Goal: Information Seeking & Learning: Learn about a topic

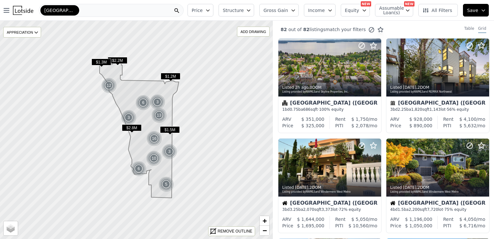
click at [203, 8] on span "Price" at bounding box center [197, 10] width 11 height 6
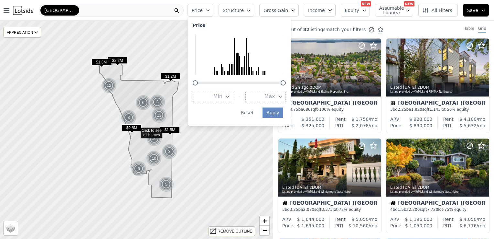
click at [230, 97] on icon "button" at bounding box center [227, 96] width 5 height 5
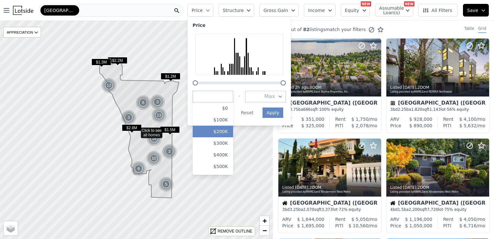
click at [231, 133] on button "$200K" at bounding box center [213, 131] width 40 height 12
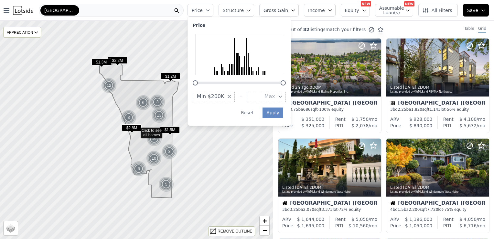
click at [292, 96] on div "Open main menu West Seattle (Seattle) Price Price Min $200K - Max Apply Reset S…" at bounding box center [247, 119] width 494 height 239
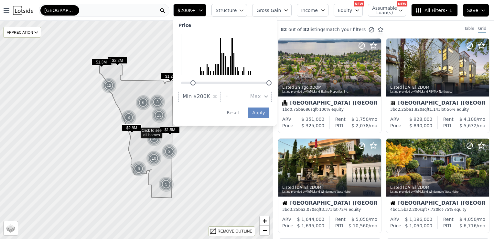
click at [272, 98] on button "Max" at bounding box center [252, 97] width 39 height 12
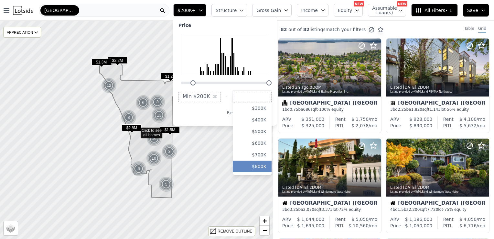
click at [268, 166] on button "$800K" at bounding box center [252, 166] width 39 height 12
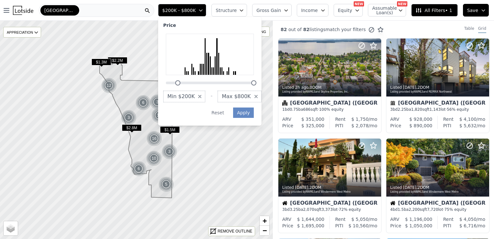
click at [261, 111] on div "Price Min $200K - Max $800K Apply Reset" at bounding box center [209, 71] width 103 height 109
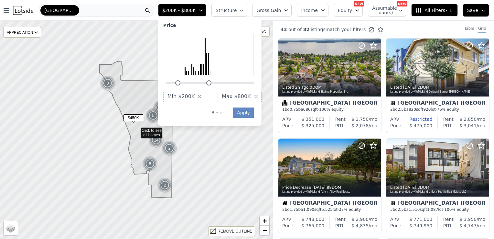
click at [261, 97] on button "Max $800K" at bounding box center [240, 97] width 44 height 12
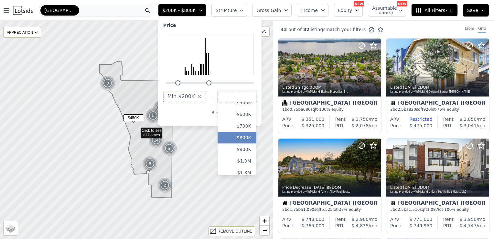
scroll to position [38, 0]
click at [256, 138] on button "$900K" at bounding box center [237, 139] width 39 height 12
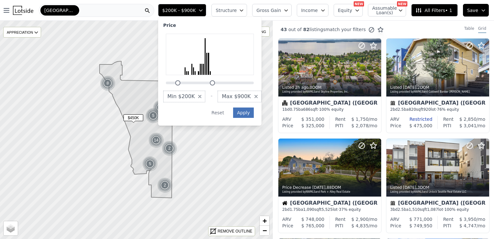
click at [252, 111] on button "Apply" at bounding box center [243, 112] width 21 height 10
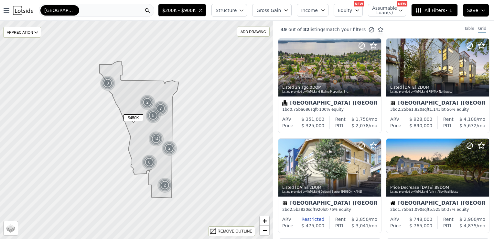
click at [247, 10] on button "Structure" at bounding box center [229, 10] width 36 height 13
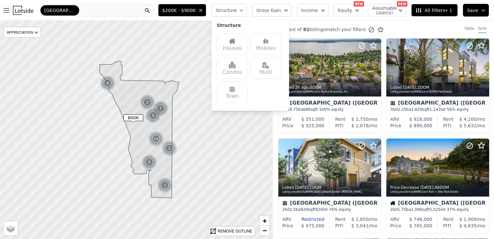
click at [235, 39] on img at bounding box center [232, 41] width 6 height 6
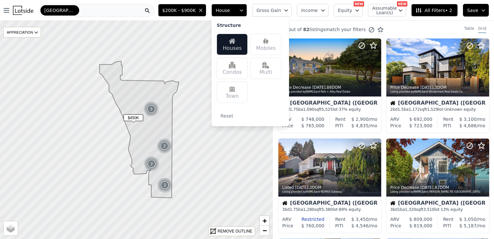
click at [432, 11] on span "All Filters • 2" at bounding box center [433, 10] width 37 height 6
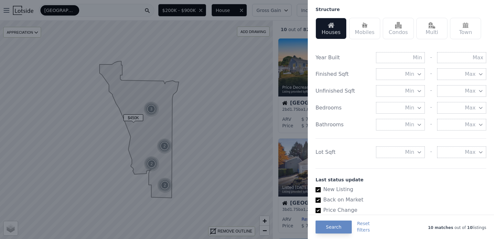
scroll to position [194, 0]
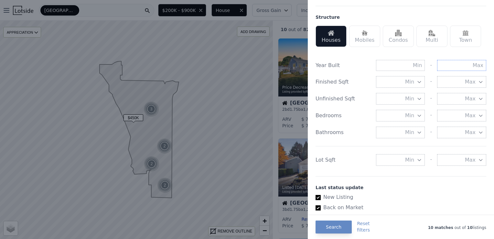
click at [473, 61] on input "text" at bounding box center [461, 65] width 49 height 11
type input "1990"
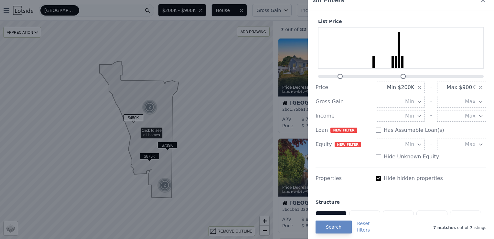
scroll to position [11, 0]
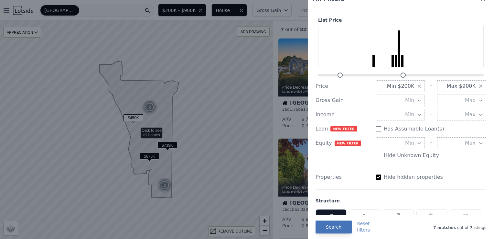
click at [327, 227] on button "Search" at bounding box center [333, 226] width 36 height 13
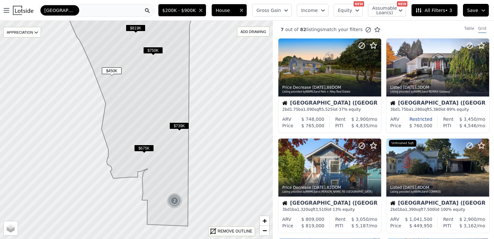
click at [144, 147] on span "$675K" at bounding box center [144, 147] width 20 height 7
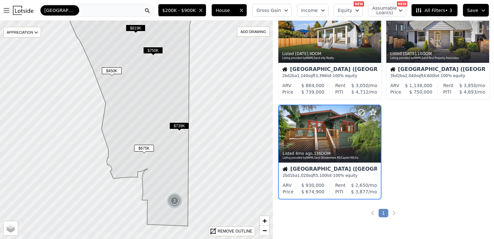
scroll to position [245, 0]
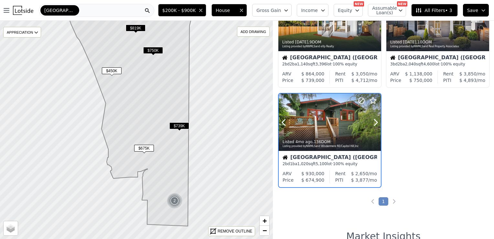
click at [352, 135] on div "Listed 4mo ago , 136 DOM Listing provided by NWMLS and Windermere RE/Capitol Hi…" at bounding box center [330, 143] width 102 height 16
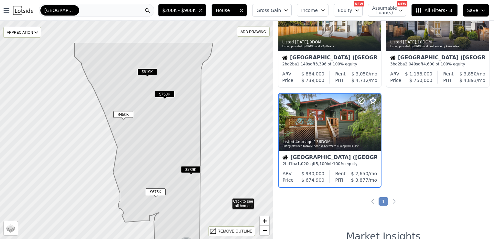
drag, startPoint x: 216, startPoint y: 155, endPoint x: 197, endPoint y: 89, distance: 68.7
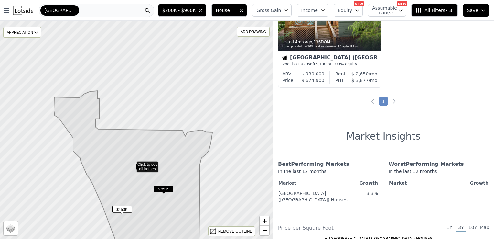
scroll to position [145, 0]
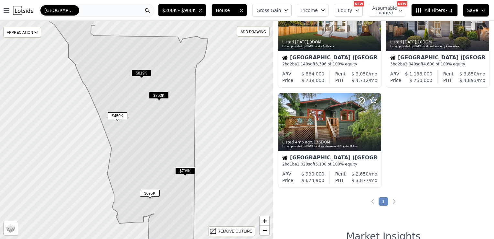
drag, startPoint x: 198, startPoint y: 95, endPoint x: 190, endPoint y: 86, distance: 11.9
click at [132, 10] on div "West Seattle (Seattle)" at bounding box center [96, 10] width 115 height 13
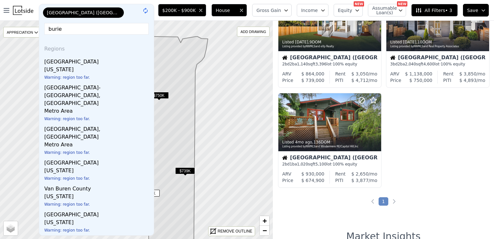
type input "burien"
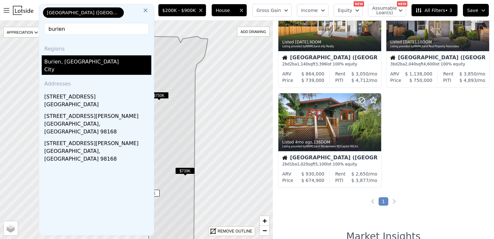
click at [57, 61] on div "Burien, WA" at bounding box center [97, 60] width 107 height 10
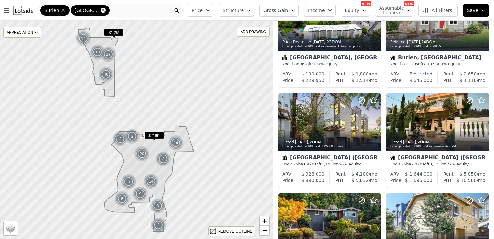
click at [101, 8] on icon at bounding box center [103, 10] width 5 height 5
click at [203, 11] on span "Price" at bounding box center [197, 10] width 11 height 6
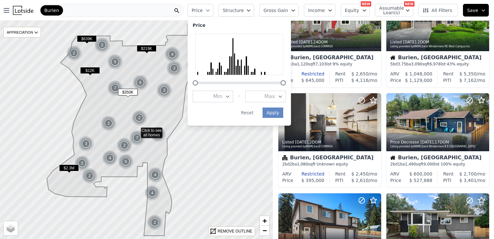
click at [222, 93] on span "Min" at bounding box center [217, 96] width 9 height 8
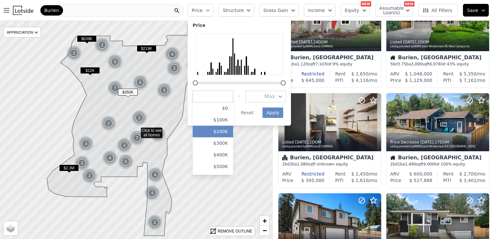
click at [230, 133] on button "$200K" at bounding box center [213, 131] width 40 height 12
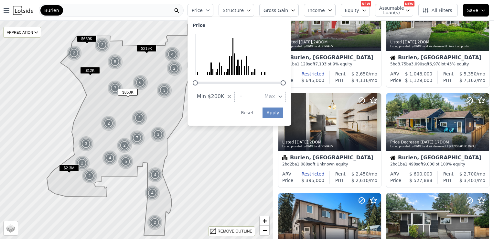
click at [286, 97] on div "Price Min $200K - Max Apply Reset" at bounding box center [238, 71] width 103 height 109
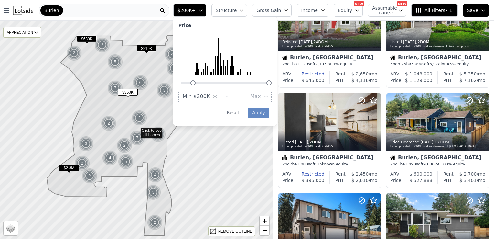
click at [269, 97] on icon "button" at bounding box center [265, 96] width 5 height 5
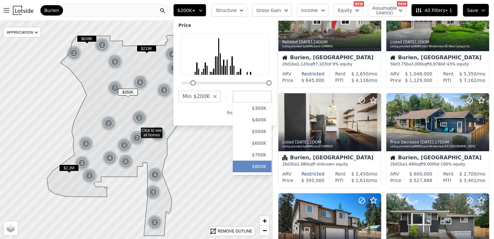
click at [270, 164] on button "$800K" at bounding box center [252, 166] width 39 height 12
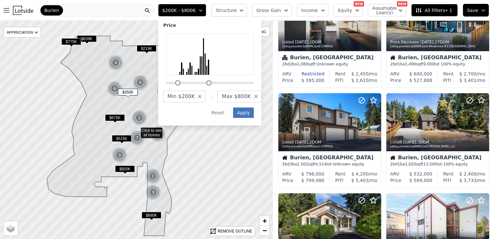
click at [254, 115] on button "Apply" at bounding box center [243, 112] width 21 height 10
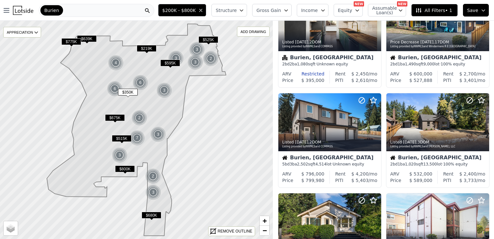
click at [235, 11] on span "Structure" at bounding box center [226, 10] width 21 height 6
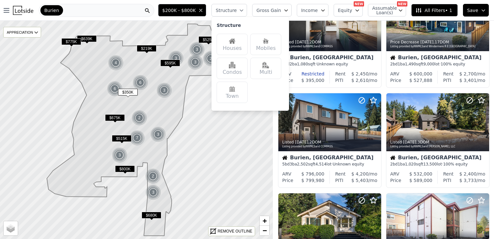
click at [235, 41] on img at bounding box center [232, 41] width 6 height 6
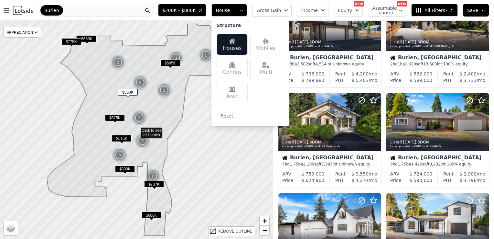
drag, startPoint x: 459, startPoint y: 10, endPoint x: 446, endPoint y: 9, distance: 12.6
click at [446, 9] on button "All Filters • 2" at bounding box center [434, 10] width 46 height 13
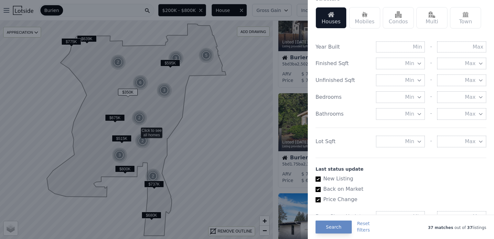
scroll to position [207, 0]
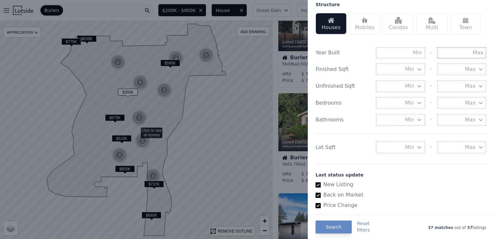
click at [460, 51] on input "text" at bounding box center [461, 52] width 49 height 11
type input "1990"
click at [322, 228] on button "Search" at bounding box center [333, 226] width 36 height 13
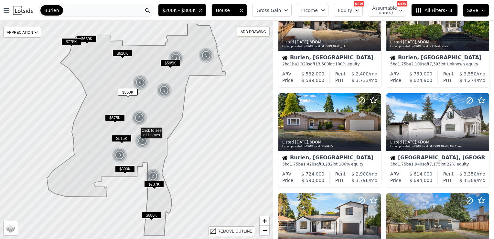
click at [438, 7] on span "All Filters • 3" at bounding box center [433, 10] width 37 height 6
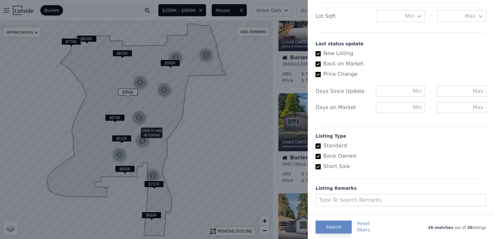
scroll to position [350, 0]
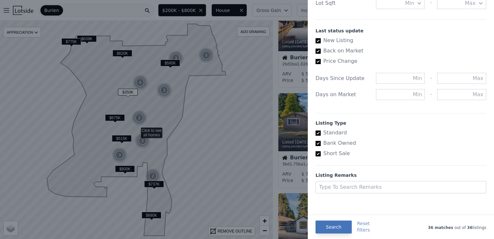
click at [325, 223] on button "Search" at bounding box center [333, 226] width 36 height 13
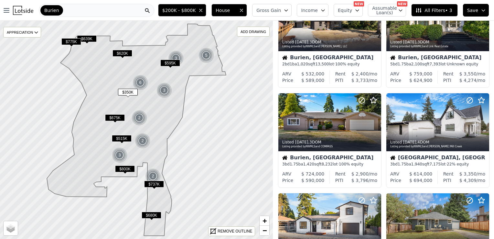
click at [115, 120] on span "$675K" at bounding box center [115, 117] width 20 height 7
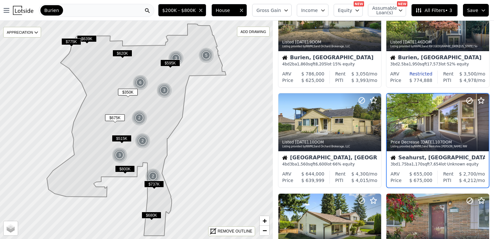
click at [116, 140] on span "$515K" at bounding box center [122, 138] width 20 height 7
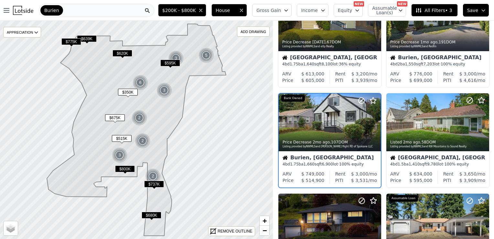
click at [120, 138] on span "$515K" at bounding box center [122, 138] width 20 height 7
click at [297, 133] on div at bounding box center [329, 136] width 103 height 12
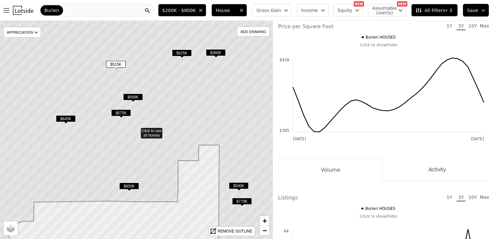
click at [207, 56] on span "$380K" at bounding box center [216, 52] width 20 height 7
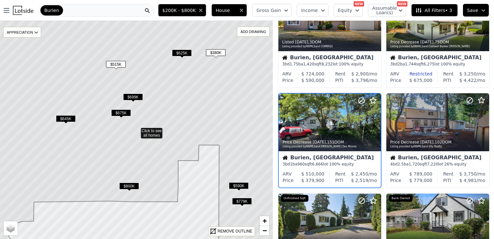
scroll to position [245, 0]
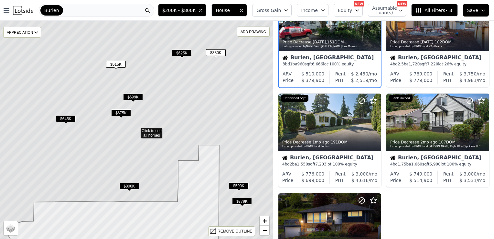
click at [331, 56] on div "Burien, [GEOGRAPHIC_DATA]" at bounding box center [330, 58] width 94 height 6
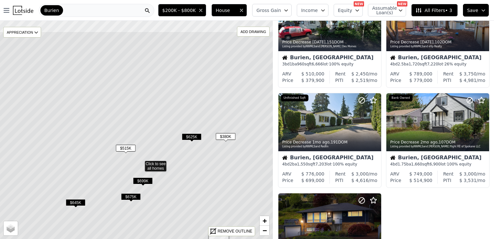
scroll to position [245, 0]
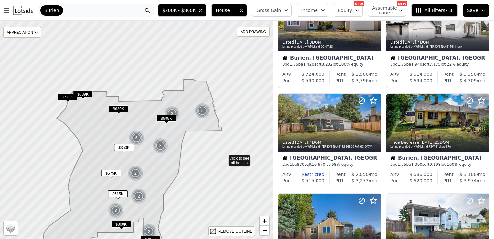
drag, startPoint x: 228, startPoint y: 139, endPoint x: 197, endPoint y: 106, distance: 45.1
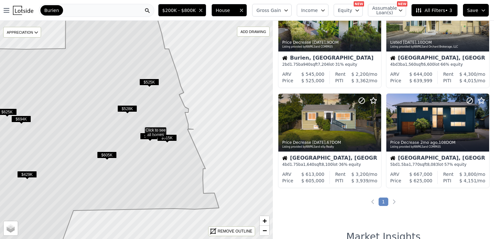
click at [158, 158] on icon at bounding box center [97, 132] width 243 height 257
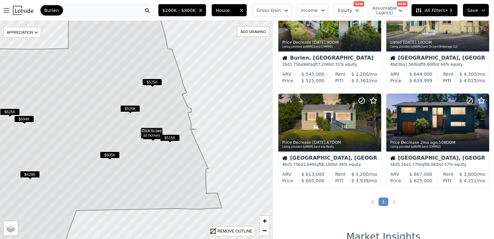
click at [174, 137] on span "$515K" at bounding box center [170, 137] width 20 height 7
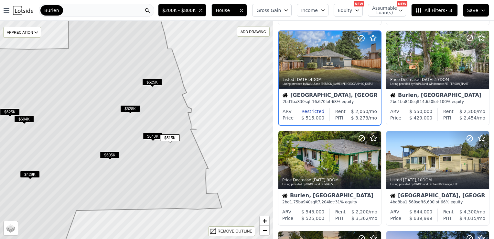
scroll to position [45, 0]
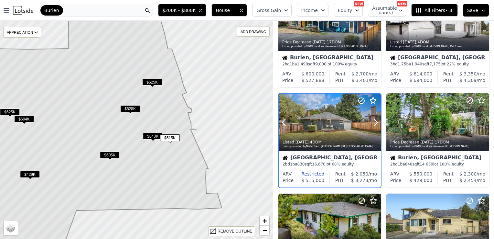
click at [342, 131] on div at bounding box center [330, 136] width 102 height 12
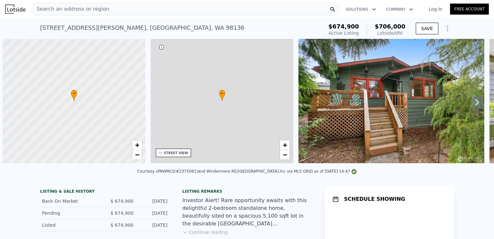
scroll to position [0, 3]
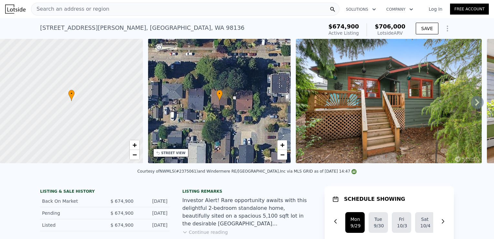
click at [428, 98] on img at bounding box center [389, 101] width 186 height 124
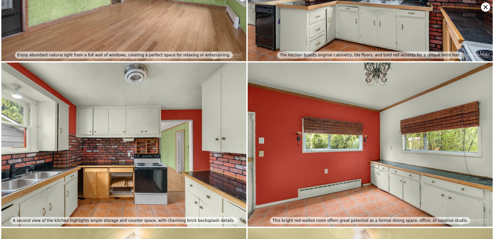
scroll to position [0, 0]
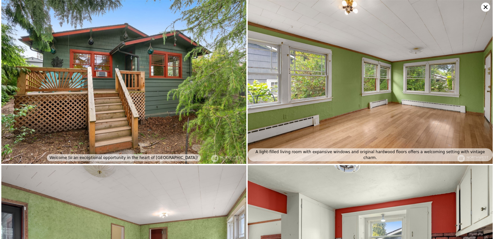
click at [483, 6] on icon at bounding box center [485, 7] width 9 height 9
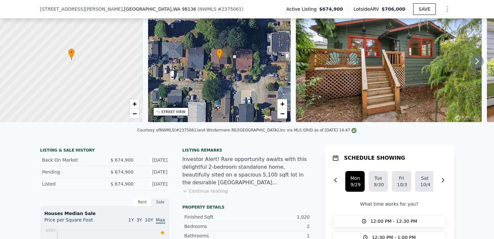
scroll to position [39, 0]
click at [297, 186] on div "Investor Alert! Rare opportunity awaits with this delightful 2-bedroom standalo…" at bounding box center [246, 170] width 129 height 31
click at [184, 193] on icon at bounding box center [184, 190] width 5 height 5
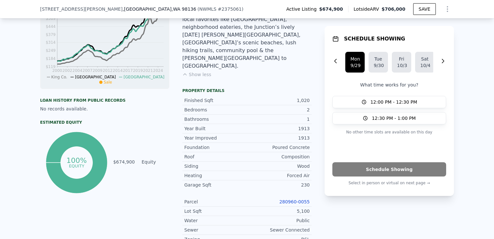
scroll to position [281, 0]
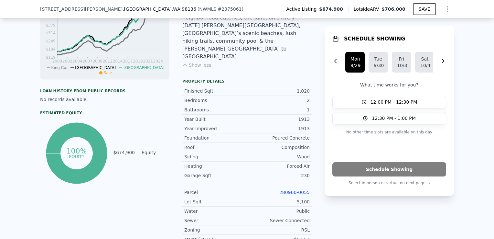
click at [290, 189] on link "280960-0055" at bounding box center [294, 191] width 30 height 5
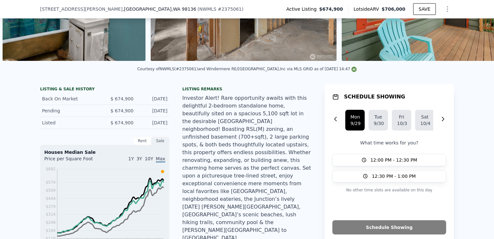
scroll to position [0, 0]
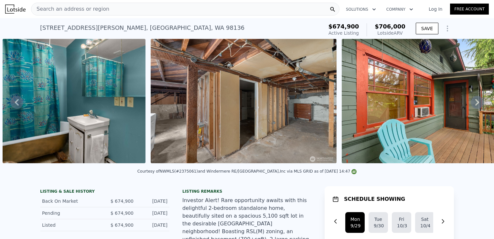
click at [249, 111] on img at bounding box center [244, 101] width 186 height 124
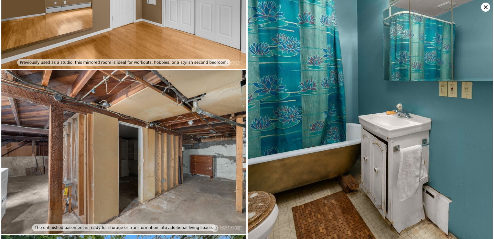
scroll to position [816, 0]
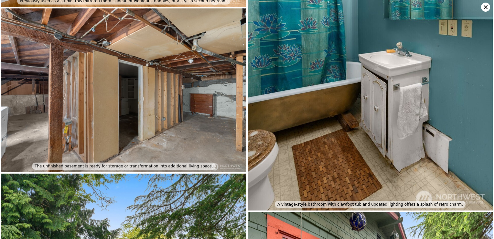
click at [327, 111] on img at bounding box center [370, 26] width 245 height 367
click at [483, 7] on icon at bounding box center [485, 7] width 9 height 9
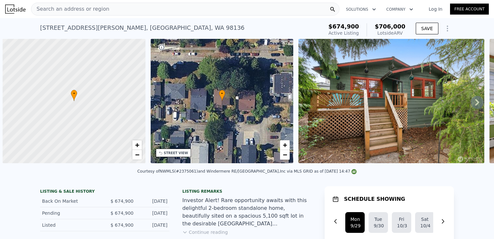
scroll to position [0, 3]
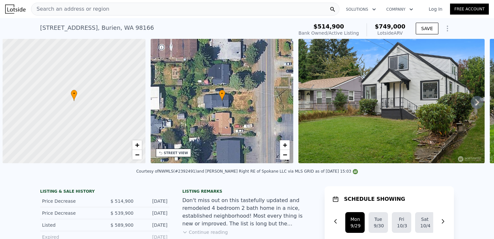
scroll to position [0, 3]
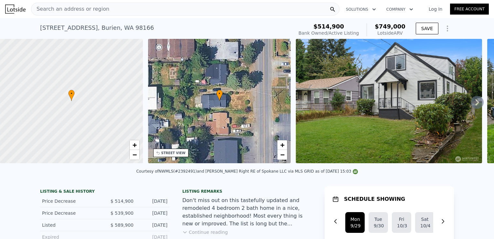
click at [471, 104] on icon at bounding box center [477, 102] width 13 height 13
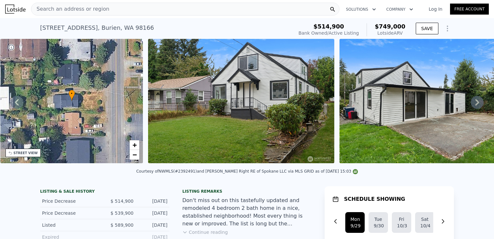
click at [471, 104] on icon at bounding box center [477, 102] width 13 height 13
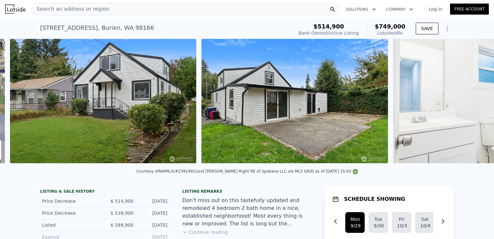
scroll to position [0, 296]
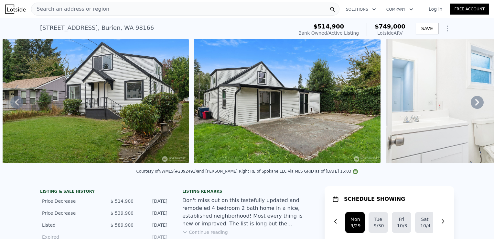
click at [163, 132] on img at bounding box center [96, 101] width 186 height 124
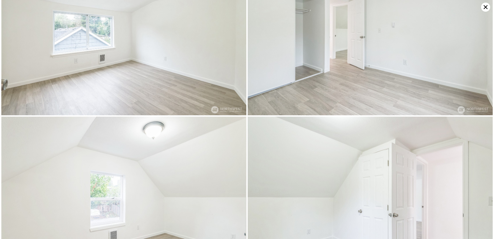
scroll to position [1226, 0]
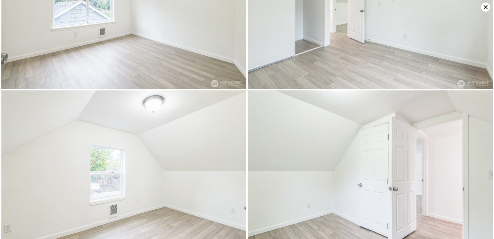
click at [484, 3] on icon at bounding box center [485, 7] width 9 height 9
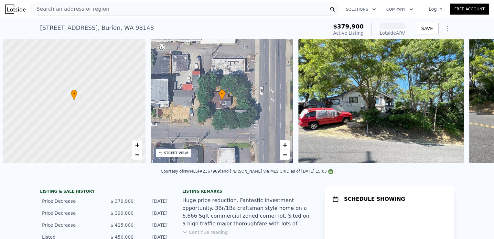
scroll to position [0, 3]
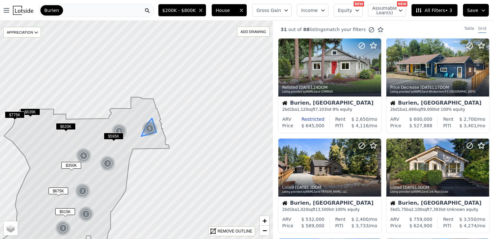
click at [149, 127] on div "5" at bounding box center [150, 129] width 16 height 16
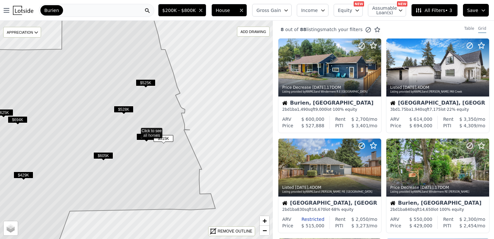
click at [140, 137] on span "$640K" at bounding box center [146, 136] width 20 height 7
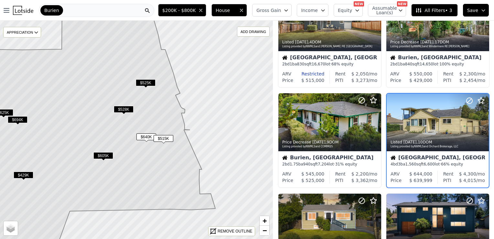
click at [166, 137] on span "$515K" at bounding box center [164, 138] width 20 height 7
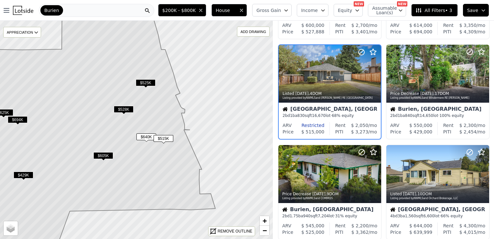
scroll to position [45, 0]
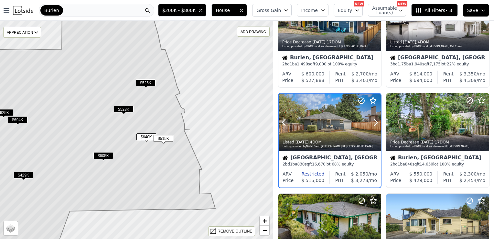
click at [356, 127] on div at bounding box center [359, 113] width 41 height 41
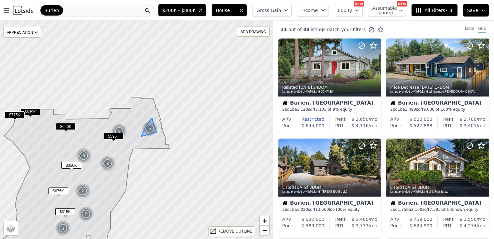
click at [153, 125] on img at bounding box center [150, 129] width 16 height 16
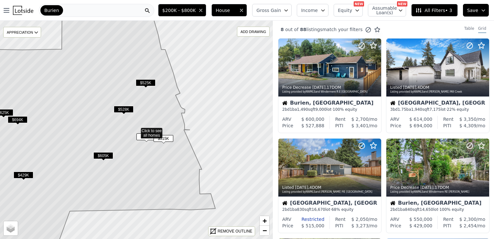
click at [165, 138] on span "$515K" at bounding box center [164, 138] width 20 height 7
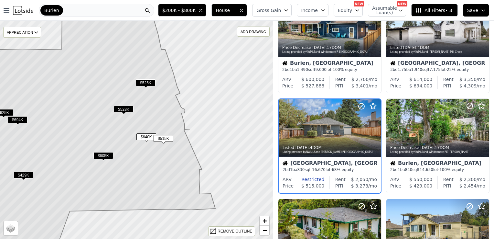
scroll to position [45, 0]
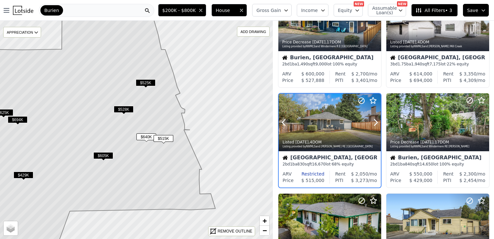
click at [322, 120] on div at bounding box center [330, 122] width 102 height 58
click at [326, 152] on div "[GEOGRAPHIC_DATA], [GEOGRAPHIC_DATA] 2 bd 1 ba 830 sqft 16,670 lot · 68% equity" at bounding box center [330, 160] width 102 height 19
click at [310, 111] on div at bounding box center [330, 122] width 102 height 58
click at [147, 78] on icon at bounding box center [93, 132] width 243 height 257
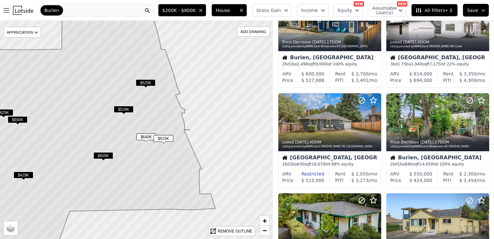
click at [147, 81] on span "$525K" at bounding box center [146, 82] width 20 height 7
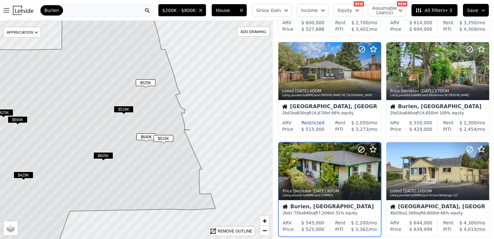
scroll to position [145, 0]
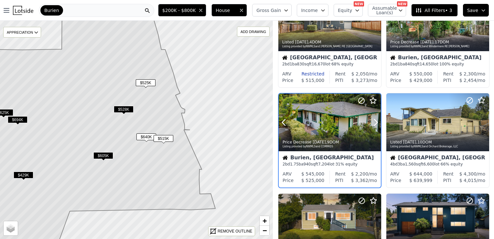
click at [310, 114] on div at bounding box center [330, 122] width 102 height 58
click at [152, 82] on span "$525K" at bounding box center [146, 82] width 20 height 7
click at [318, 127] on div at bounding box center [330, 122] width 102 height 58
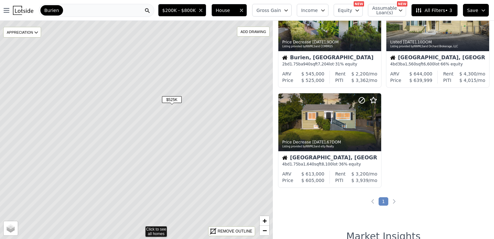
scroll to position [45, 0]
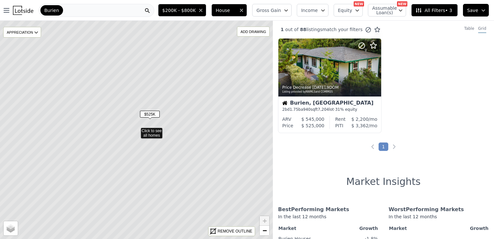
click at [173, 103] on icon at bounding box center [136, 129] width 329 height 263
click at [146, 117] on span "$525K" at bounding box center [150, 114] width 20 height 7
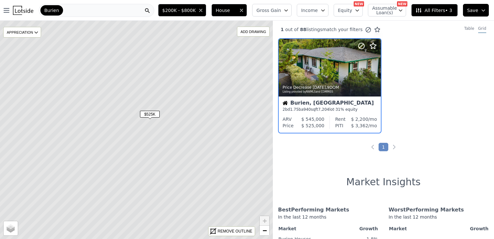
click at [150, 115] on span "$525K" at bounding box center [150, 114] width 20 height 7
click at [338, 83] on div "Price Decrease 1w ago , 9 DOM Listing provided by NWMLS and COMPASS" at bounding box center [329, 89] width 103 height 16
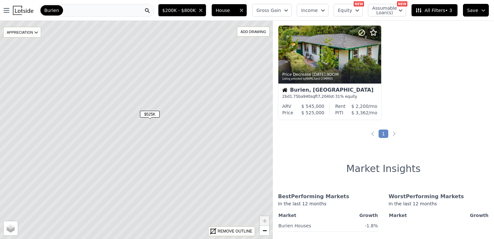
scroll to position [25, 0]
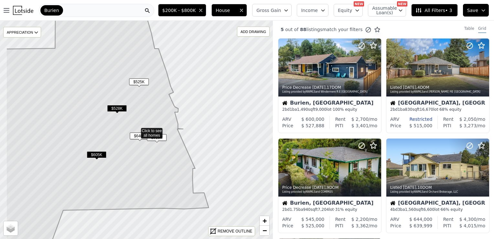
click at [159, 141] on div "$515K" at bounding box center [157, 138] width 20 height 9
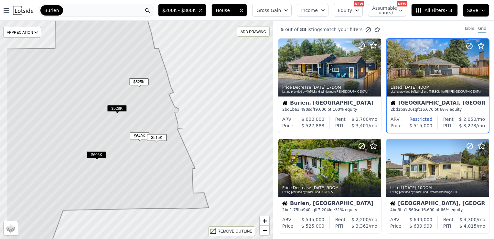
click at [158, 138] on span "$515K" at bounding box center [157, 137] width 20 height 7
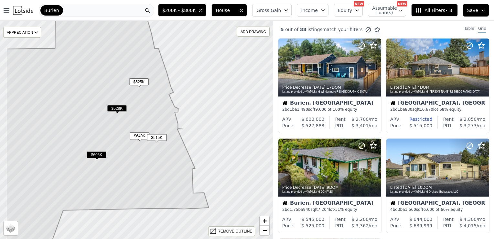
click at [157, 141] on span "$515K" at bounding box center [157, 137] width 20 height 7
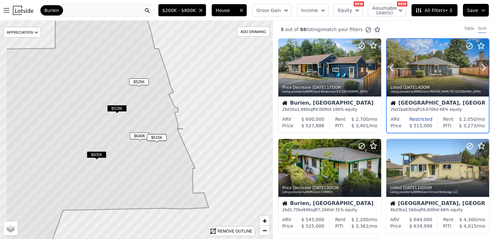
click at [455, 95] on div "Listed 4d ago , 4 DOM Listing provided by NWMLS and John L Scott RE West Seattle" at bounding box center [438, 89] width 102 height 16
click at [432, 77] on div at bounding box center [438, 82] width 102 height 12
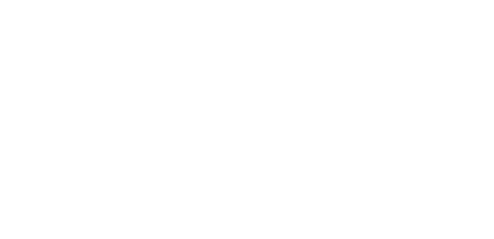
drag, startPoint x: 219, startPoint y: 20, endPoint x: 253, endPoint y: 18, distance: 35.0
click at [252, 18] on div at bounding box center [247, 119] width 494 height 239
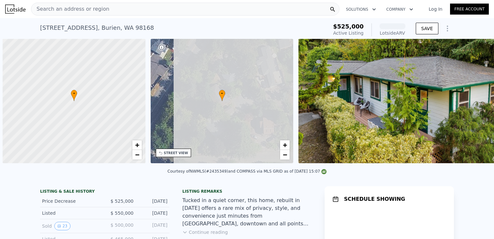
scroll to position [0, 3]
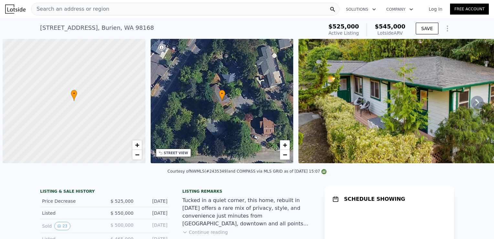
scroll to position [0, 3]
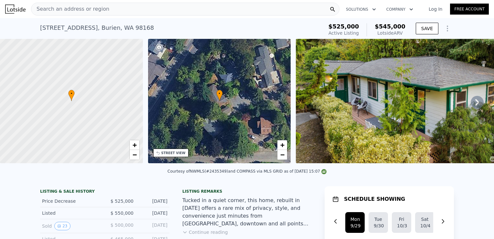
click at [403, 88] on img at bounding box center [406, 101] width 221 height 124
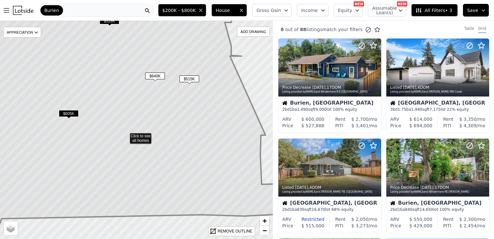
click at [190, 78] on span "$515K" at bounding box center [189, 78] width 20 height 7
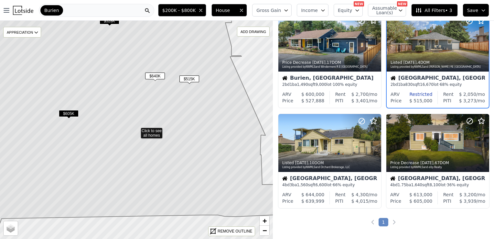
scroll to position [21, 0]
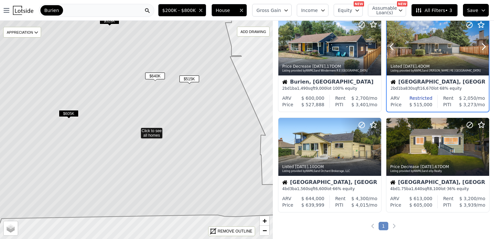
click at [440, 39] on div at bounding box center [438, 47] width 102 height 58
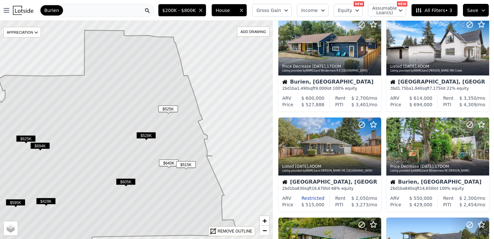
click at [54, 207] on icon at bounding box center [105, 145] width 266 height 231
click at [47, 202] on span "$429K" at bounding box center [46, 200] width 20 height 7
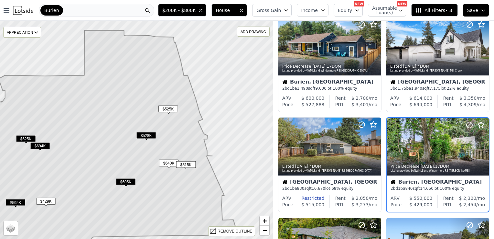
scroll to position [45, 0]
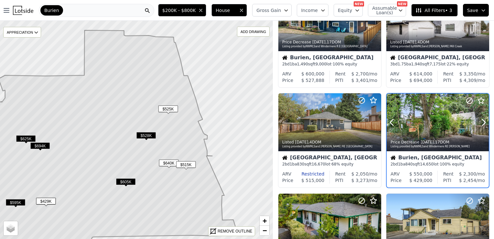
click at [447, 126] on div at bounding box center [467, 113] width 41 height 41
click at [445, 9] on span "All Filters • 3" at bounding box center [433, 10] width 37 height 6
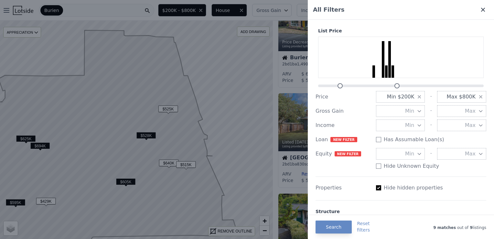
click at [480, 12] on icon at bounding box center [483, 9] width 6 height 6
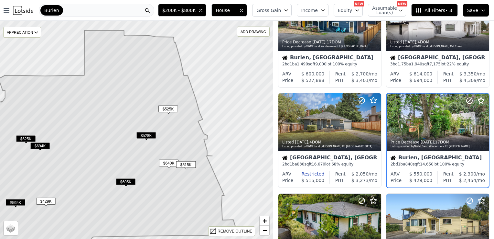
click at [187, 165] on span "$515K" at bounding box center [186, 164] width 20 height 7
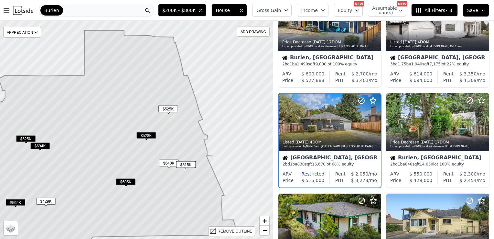
click at [187, 164] on span "$515K" at bounding box center [186, 164] width 20 height 7
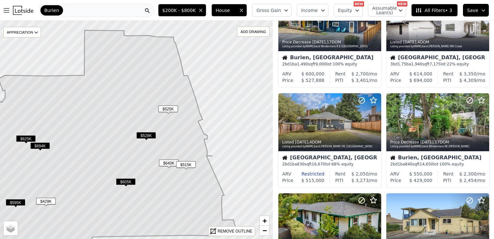
click at [187, 164] on span "$515K" at bounding box center [186, 164] width 20 height 7
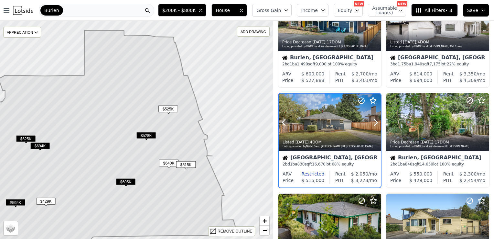
click at [334, 142] on div "Listed 4d ago , 4 DOM" at bounding box center [330, 141] width 95 height 5
click at [141, 136] on span "$528K" at bounding box center [146, 135] width 20 height 7
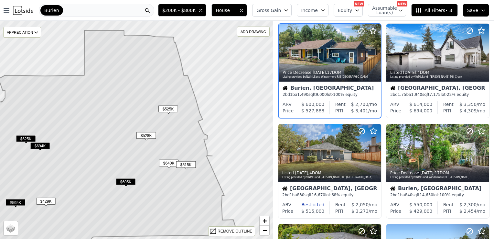
scroll to position [0, 0]
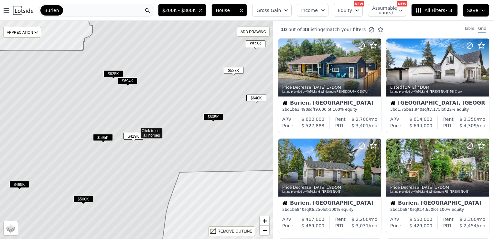
click at [80, 196] on span "$500K" at bounding box center [83, 198] width 20 height 7
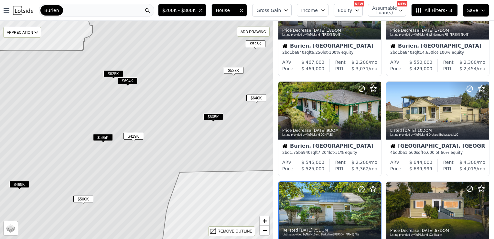
scroll to position [245, 0]
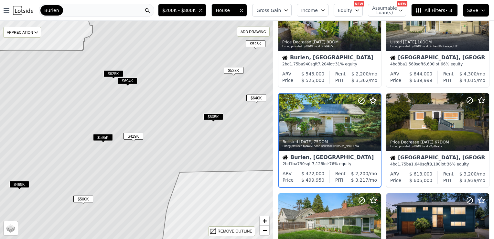
click at [320, 151] on div "Burien, WA 2 bd 1 ba 790 sqft 7,128 lot · 76% equity" at bounding box center [330, 160] width 102 height 19
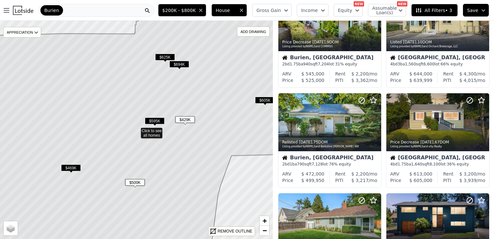
click at [65, 175] on icon at bounding box center [136, 129] width 329 height 263
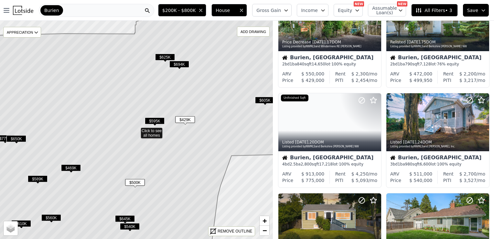
scroll to position [145, 0]
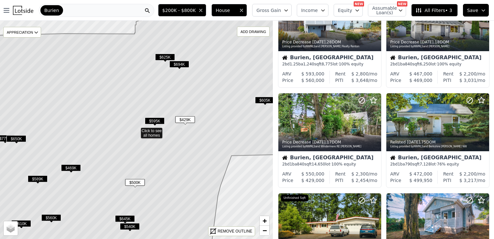
click at [79, 167] on span "$469K" at bounding box center [71, 167] width 20 height 7
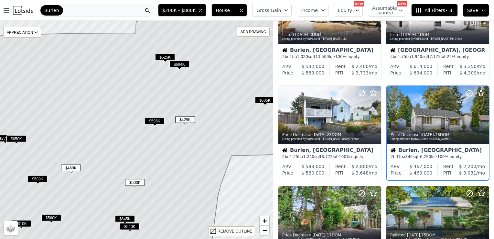
scroll to position [45, 0]
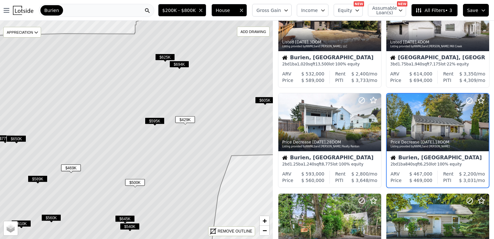
click at [409, 154] on div "Burien, WA 2 bd 1 ba 840 sqft 6,250 lot · 100% equity" at bounding box center [438, 160] width 102 height 19
click at [128, 9] on div "Burien" at bounding box center [96, 10] width 115 height 13
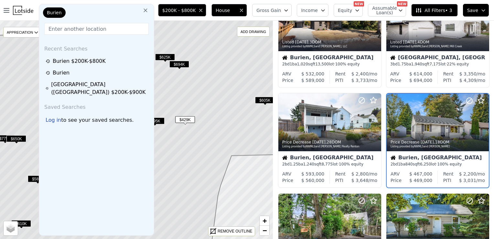
click at [147, 10] on icon at bounding box center [146, 10] width 4 height 4
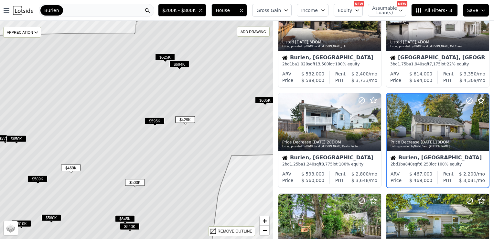
click at [102, 9] on div "Burien" at bounding box center [96, 10] width 115 height 13
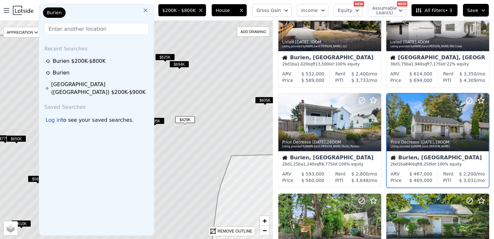
click at [56, 14] on span "Burien" at bounding box center [54, 12] width 15 height 6
click at [66, 28] on input "text" at bounding box center [96, 29] width 104 height 12
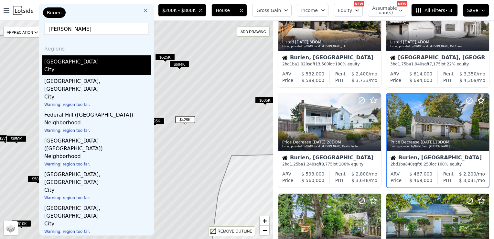
type input "feder"
click at [79, 63] on div "Federal Way, WA" at bounding box center [97, 60] width 107 height 10
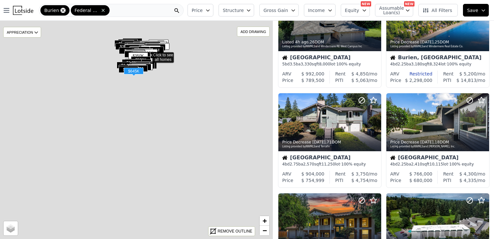
click at [60, 8] on icon at bounding box center [62, 10] width 5 height 5
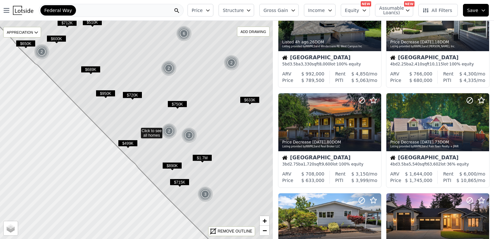
click at [124, 144] on span "$499K" at bounding box center [128, 143] width 20 height 7
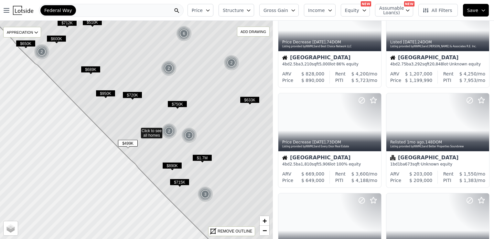
scroll to position [145, 0]
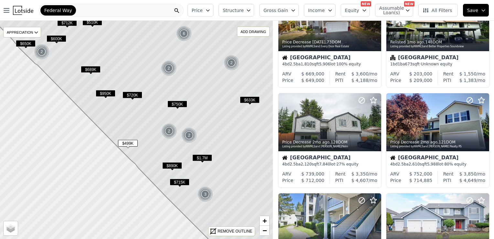
click at [127, 140] on span "$499K" at bounding box center [128, 143] width 20 height 7
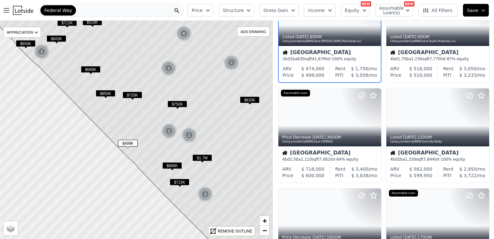
scroll to position [0, 0]
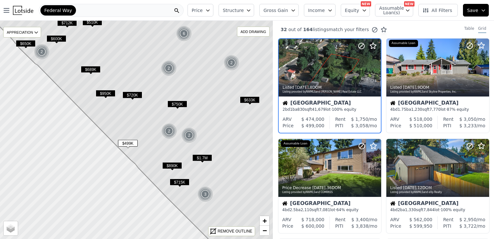
click at [254, 11] on button "Structure" at bounding box center [237, 10] width 36 height 13
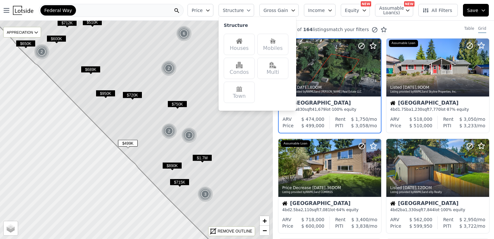
click at [251, 47] on div "Houses" at bounding box center [239, 44] width 31 height 21
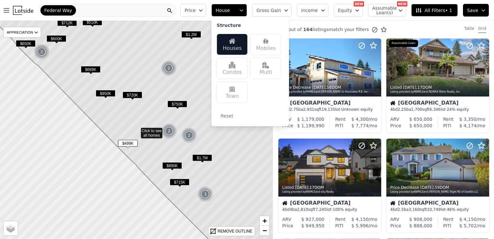
click at [203, 9] on icon "button" at bounding box center [200, 10] width 5 height 5
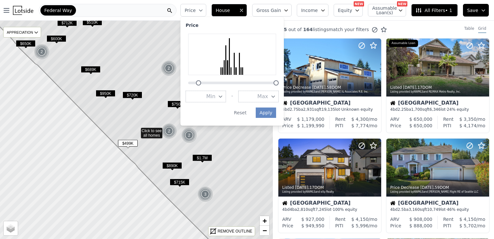
drag, startPoint x: 202, startPoint y: 84, endPoint x: 212, endPoint y: 84, distance: 10.3
click at [201, 84] on div at bounding box center [198, 82] width 5 height 5
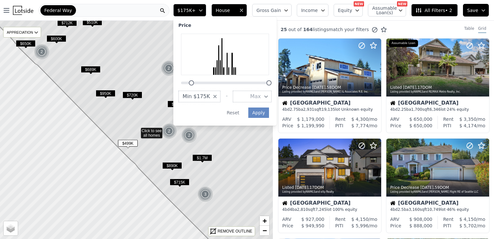
click at [221, 97] on button "Min $175K" at bounding box center [199, 97] width 42 height 12
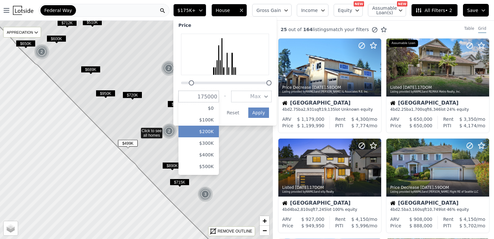
click at [218, 132] on button "$200K" at bounding box center [198, 131] width 40 height 12
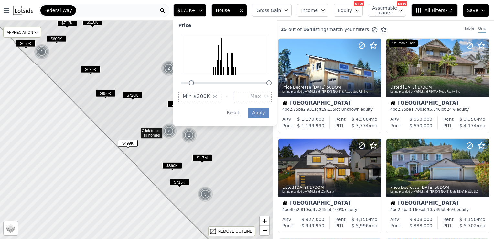
click at [269, 97] on icon "button" at bounding box center [265, 96] width 5 height 5
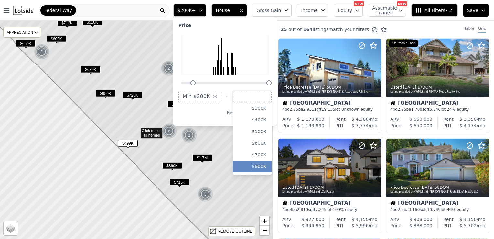
click at [272, 164] on button "$800K" at bounding box center [252, 166] width 39 height 12
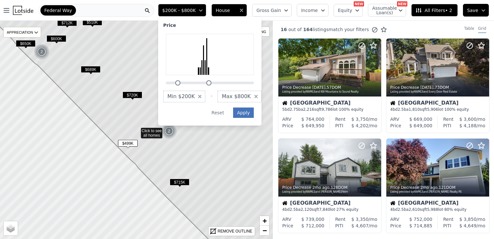
click at [254, 112] on button "Apply" at bounding box center [243, 112] width 21 height 10
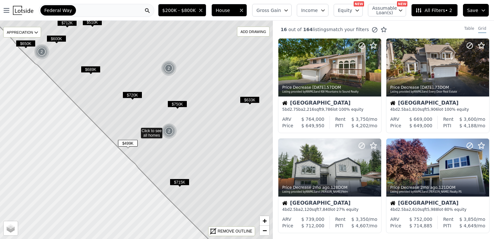
click at [440, 11] on span "All Filters • 2" at bounding box center [433, 10] width 37 height 6
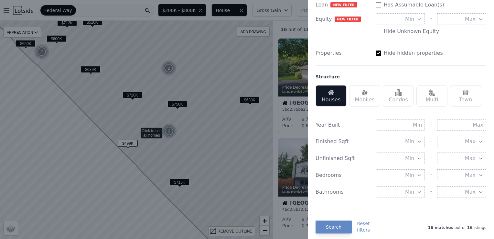
scroll to position [143, 0]
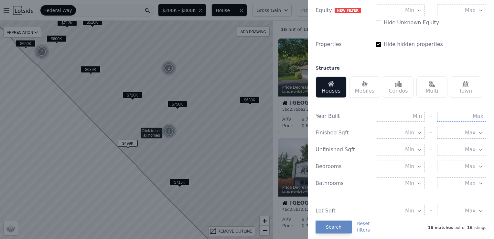
click at [456, 115] on input "text" at bounding box center [461, 116] width 49 height 11
type input "1990"
click at [336, 226] on button "Search" at bounding box center [333, 226] width 36 height 13
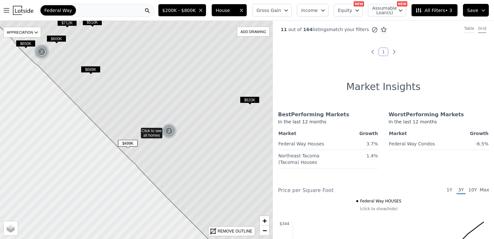
click at [468, 28] on div "Table" at bounding box center [469, 29] width 10 height 7
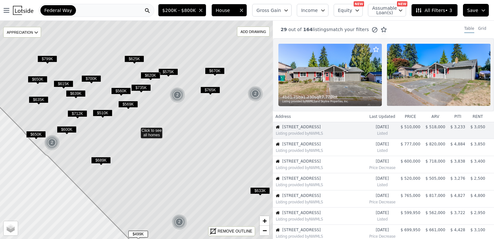
click at [105, 112] on span "$510K" at bounding box center [103, 112] width 20 height 7
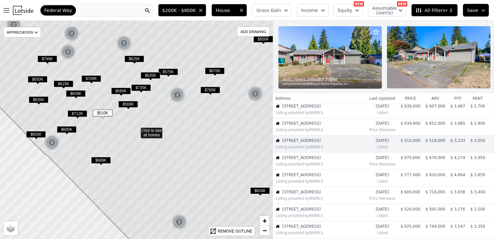
scroll to position [26, 0]
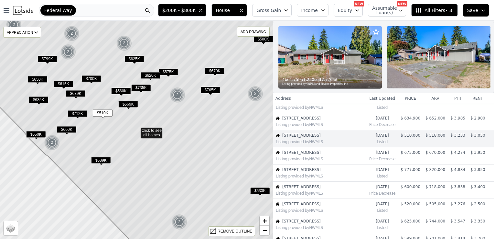
click at [100, 117] on div "$510K" at bounding box center [103, 113] width 20 height 9
click at [348, 70] on img at bounding box center [329, 57] width 103 height 62
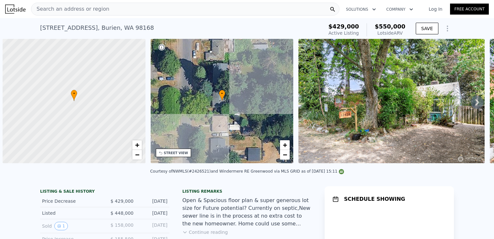
scroll to position [0, 3]
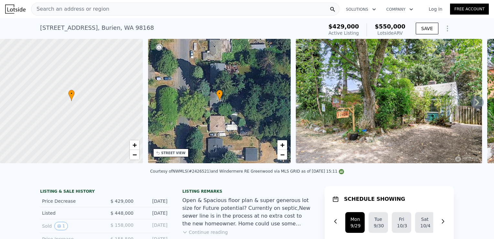
click at [471, 103] on icon at bounding box center [477, 102] width 13 height 13
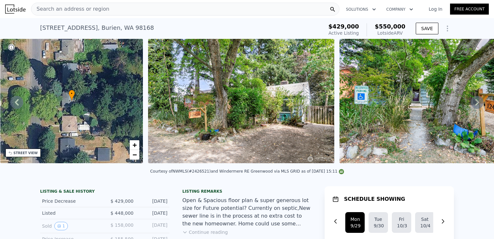
click at [471, 103] on icon at bounding box center [477, 102] width 13 height 13
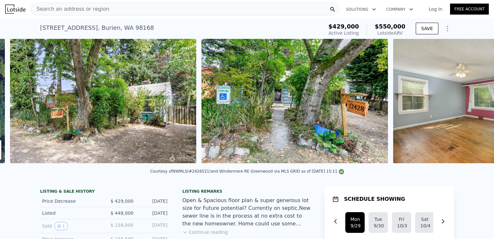
scroll to position [0, 296]
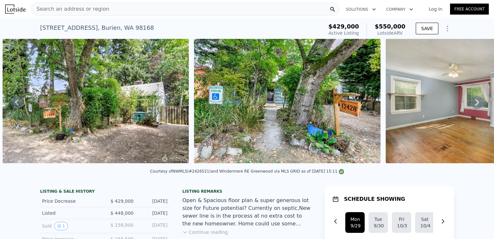
click at [471, 103] on icon at bounding box center [477, 102] width 13 height 13
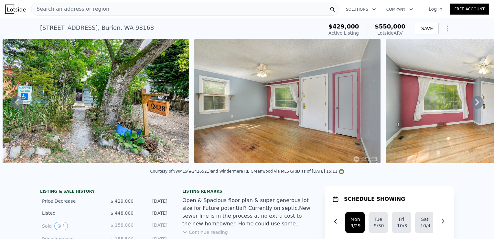
click at [471, 103] on icon at bounding box center [477, 102] width 13 height 13
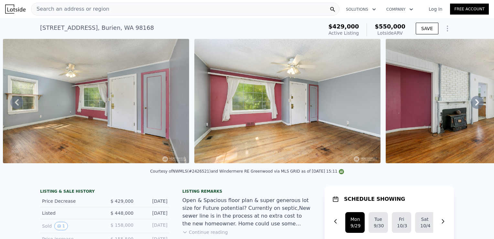
click at [471, 103] on icon at bounding box center [477, 102] width 13 height 13
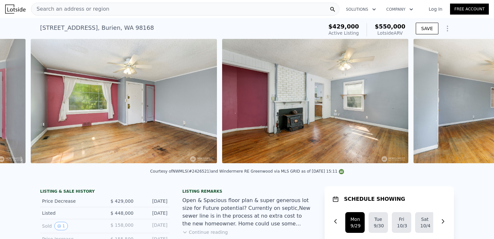
scroll to position [0, 870]
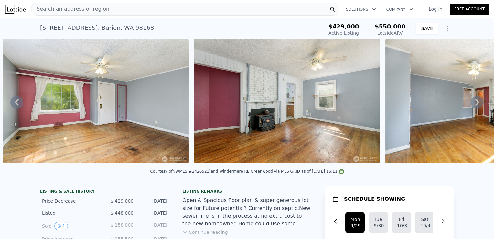
click at [471, 103] on icon at bounding box center [477, 102] width 13 height 13
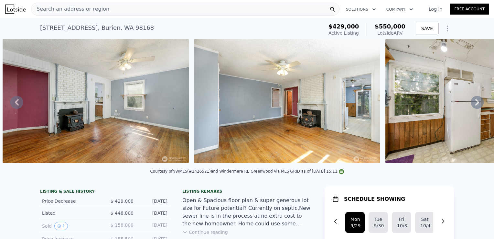
click at [471, 103] on icon at bounding box center [477, 102] width 13 height 13
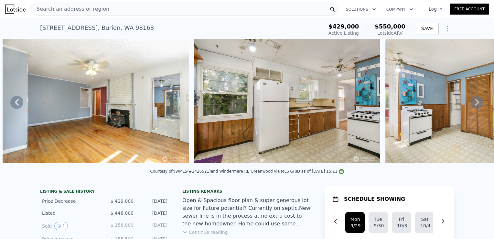
click at [471, 103] on icon at bounding box center [477, 102] width 13 height 13
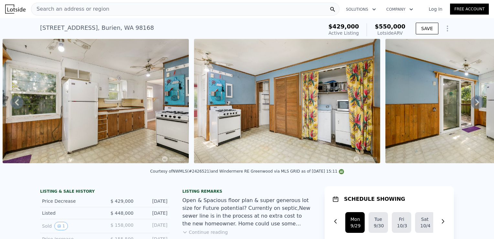
click at [471, 103] on icon at bounding box center [477, 102] width 13 height 13
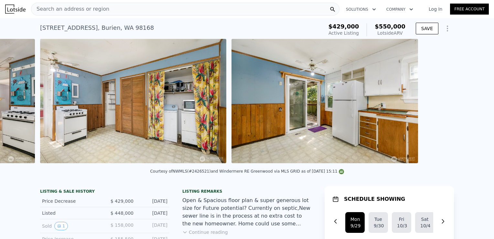
scroll to position [0, 1636]
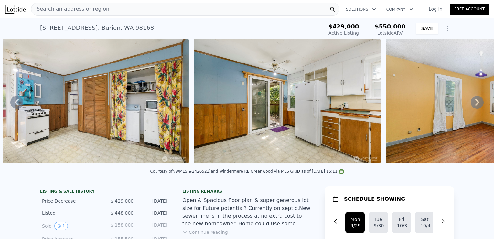
click at [471, 103] on icon at bounding box center [477, 102] width 13 height 13
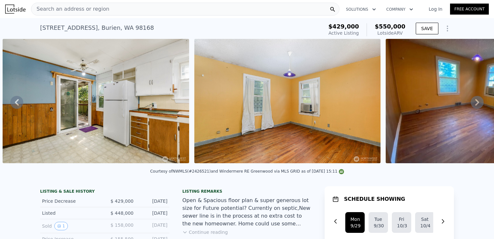
click at [471, 103] on icon at bounding box center [477, 102] width 13 height 13
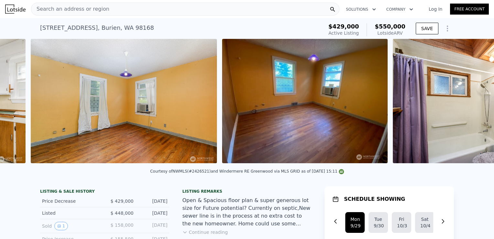
scroll to position [0, 2018]
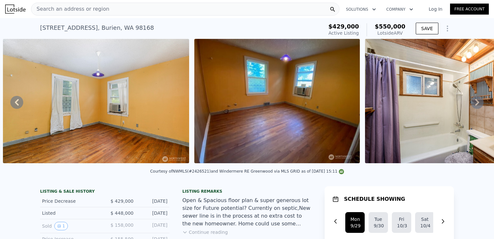
click at [471, 103] on icon at bounding box center [477, 102] width 13 height 13
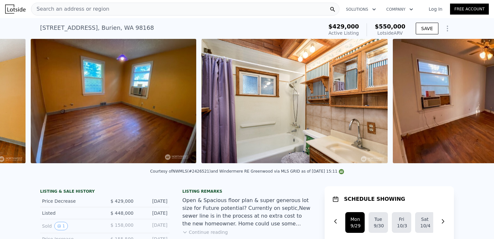
scroll to position [0, 2210]
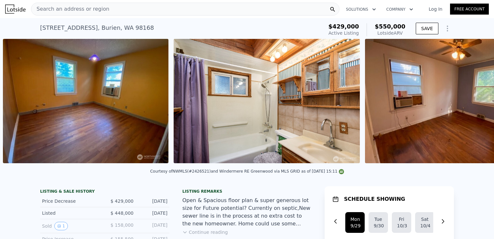
click at [469, 103] on div "• + − • + − STREET VIEW Loading... SATELLITE VIEW" at bounding box center [247, 102] width 494 height 126
click at [471, 103] on icon at bounding box center [477, 102] width 13 height 13
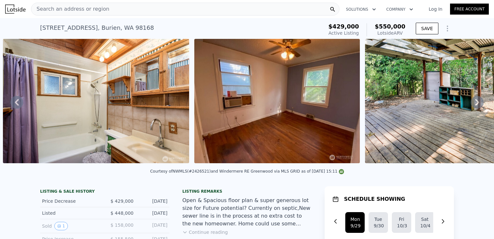
click at [471, 103] on icon at bounding box center [477, 102] width 13 height 13
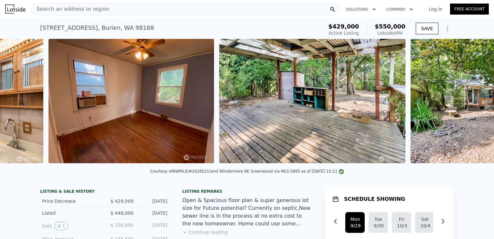
scroll to position [0, 2572]
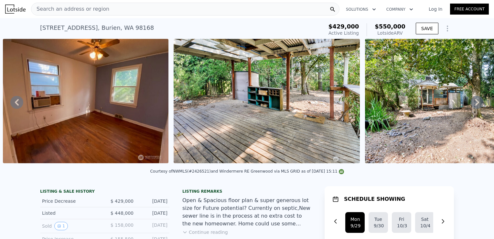
click at [471, 103] on icon at bounding box center [477, 102] width 13 height 13
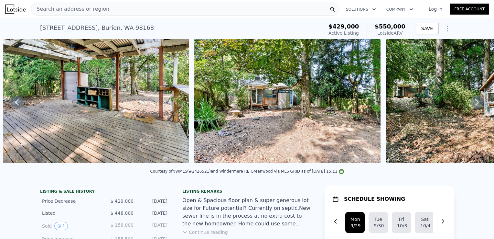
click at [471, 103] on icon at bounding box center [477, 102] width 13 height 13
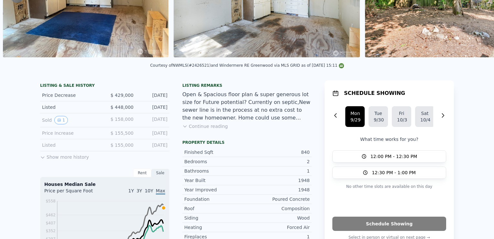
scroll to position [0, 0]
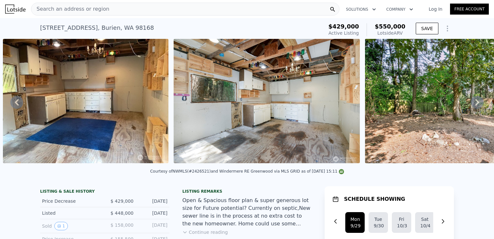
click at [443, 30] on icon "Show Options" at bounding box center [447, 29] width 8 height 8
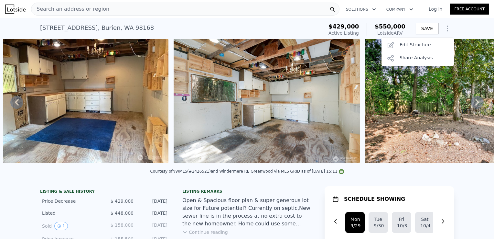
click at [474, 22] on div "12428 12th Ave S , Burien , WA 98168 Active at $429k (~ARV $550k ) $429,000 Act…" at bounding box center [247, 28] width 494 height 21
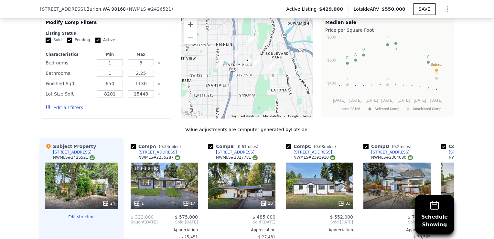
scroll to position [601, 0]
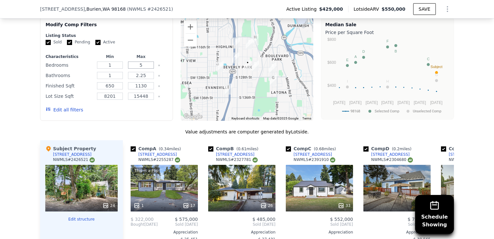
click at [141, 68] on input "5" at bounding box center [141, 64] width 26 height 7
type input "2"
click at [143, 79] on input "2.25" at bounding box center [141, 75] width 26 height 7
type input "2"
type input "1"
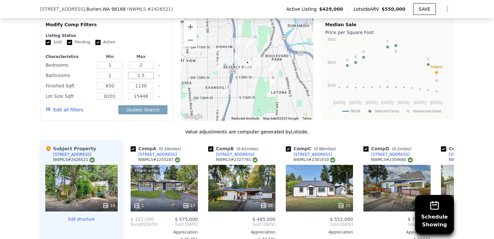
type input "1.5"
click at [147, 89] on input "1130" at bounding box center [141, 85] width 26 height 7
type input "1"
type input "1000"
click at [112, 89] on input "650" at bounding box center [110, 85] width 26 height 7
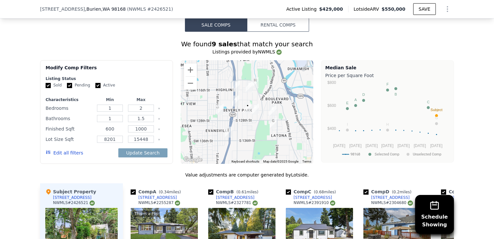
scroll to position [552, 0]
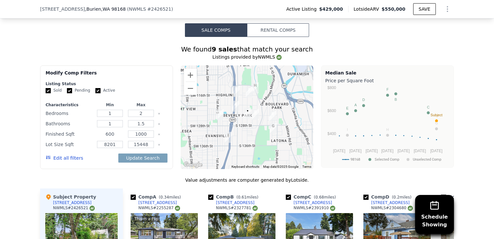
type input "600"
click at [113, 148] on input "8201" at bounding box center [110, 144] width 26 height 7
click at [134, 161] on button "Update Search" at bounding box center [142, 157] width 49 height 9
checkbox input "false"
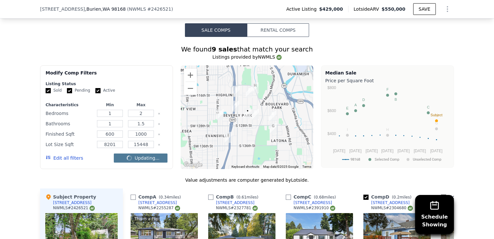
checkbox input "false"
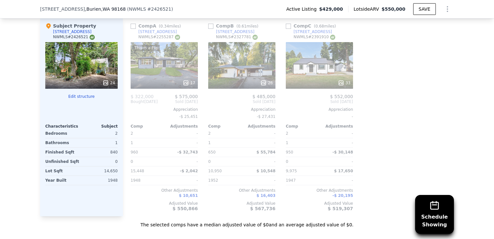
scroll to position [710, 0]
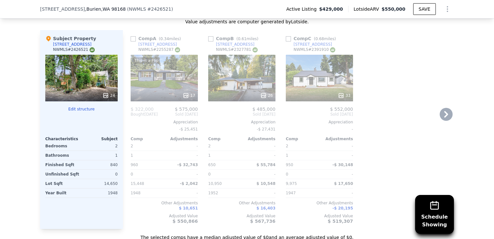
click at [128, 43] on div "Comp A ( 0.34 miles) 12219 8th Ave S NWMLS # 2255287 This is a Flip 17 $ 322,00…" at bounding box center [164, 129] width 72 height 198
click at [131, 41] on input "checkbox" at bounding box center [133, 38] width 5 height 5
checkbox input "true"
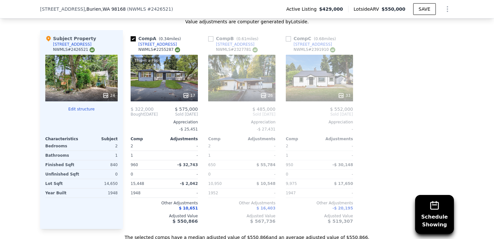
click at [147, 81] on div "This is a Flip 17" at bounding box center [164, 78] width 67 height 47
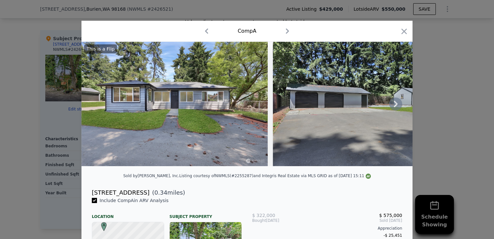
click at [391, 109] on icon at bounding box center [395, 103] width 13 height 13
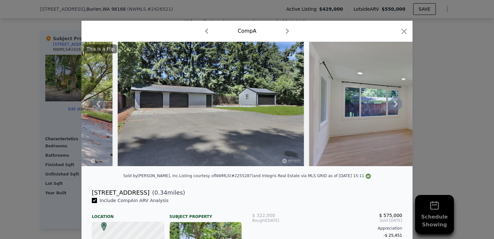
click at [391, 109] on icon at bounding box center [395, 103] width 13 height 13
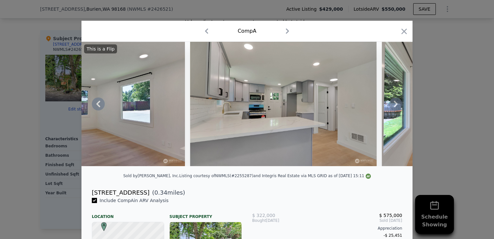
click at [391, 109] on icon at bounding box center [395, 103] width 13 height 13
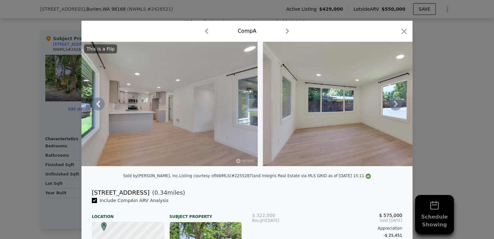
click at [391, 109] on icon at bounding box center [395, 103] width 13 height 13
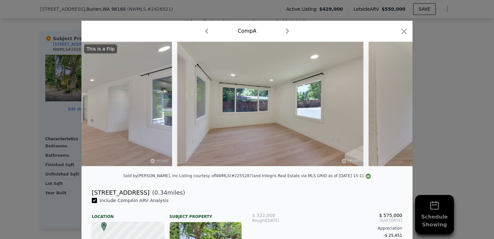
scroll to position [0, 931]
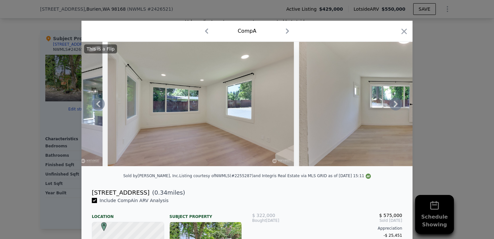
click at [391, 109] on icon at bounding box center [395, 103] width 13 height 13
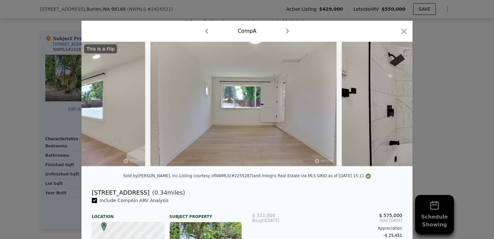
scroll to position [0, 1086]
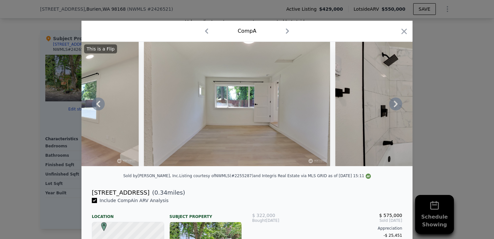
click at [391, 109] on icon at bounding box center [395, 103] width 13 height 13
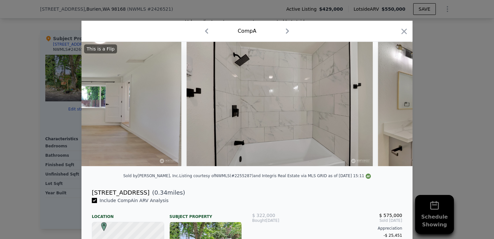
scroll to position [0, 1241]
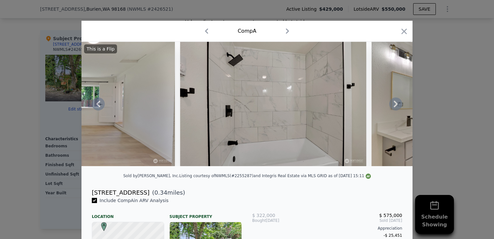
click at [391, 109] on icon at bounding box center [395, 103] width 13 height 13
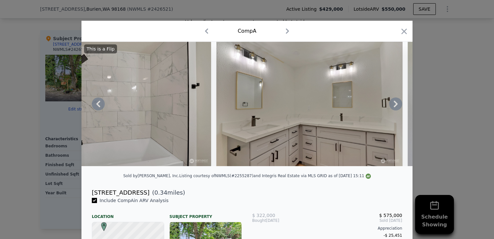
click at [391, 109] on icon at bounding box center [395, 103] width 13 height 13
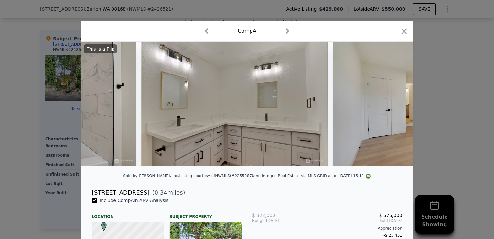
scroll to position [0, 1552]
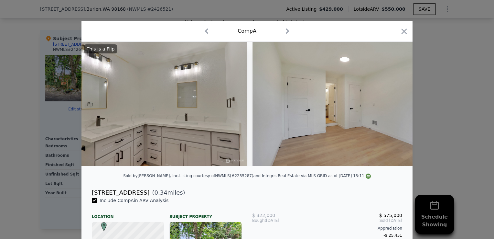
click at [391, 109] on div "This is a Flip" at bounding box center [246, 104] width 331 height 124
click at [391, 109] on icon at bounding box center [395, 103] width 13 height 13
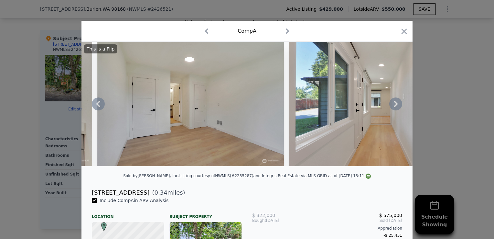
click at [391, 109] on icon at bounding box center [395, 103] width 13 height 13
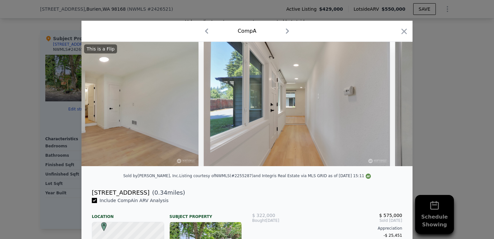
scroll to position [0, 1862]
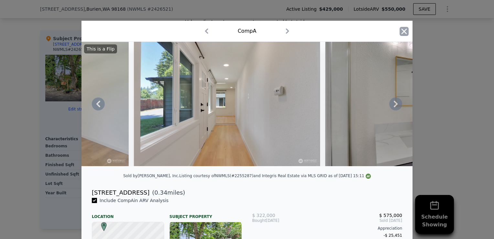
click at [401, 30] on icon "button" at bounding box center [404, 31] width 9 height 9
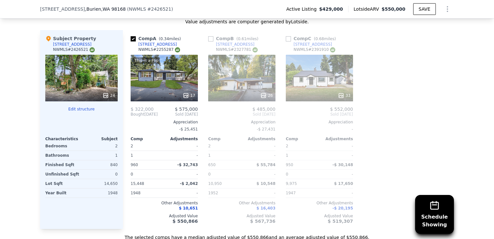
click at [208, 41] on input "checkbox" at bounding box center [210, 38] width 5 height 5
checkbox input "true"
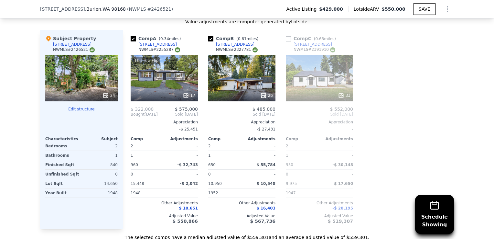
click at [226, 74] on div "26" at bounding box center [241, 78] width 67 height 47
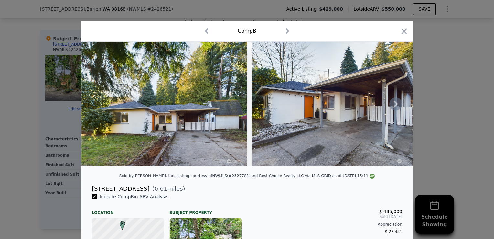
click at [391, 105] on icon at bounding box center [395, 103] width 13 height 13
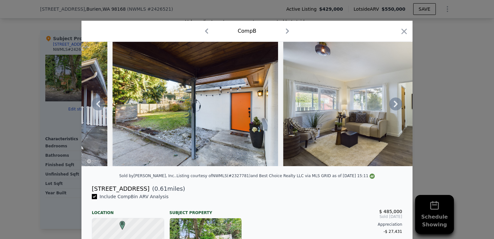
click at [391, 105] on icon at bounding box center [395, 103] width 13 height 13
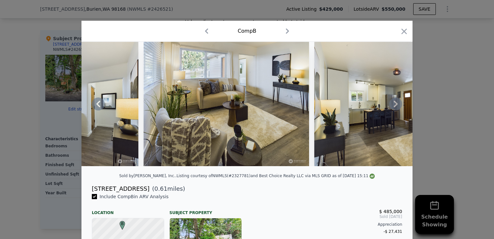
click at [391, 105] on icon at bounding box center [395, 103] width 13 height 13
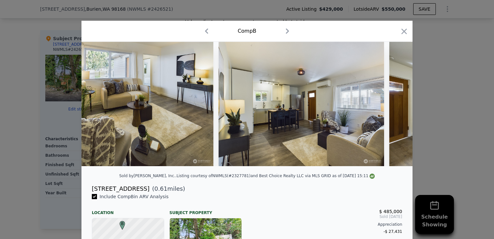
scroll to position [0, 776]
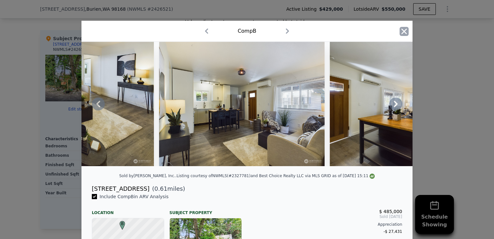
click at [403, 28] on icon "button" at bounding box center [404, 31] width 9 height 9
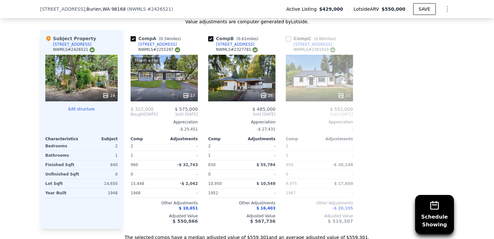
click at [100, 141] on div "Subject" at bounding box center [99, 138] width 36 height 5
click at [260, 112] on span "$ 485,000" at bounding box center [263, 108] width 23 height 5
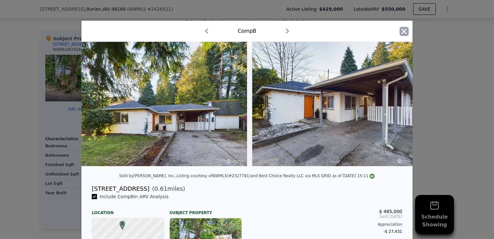
click at [400, 27] on icon "button" at bounding box center [404, 31] width 9 height 9
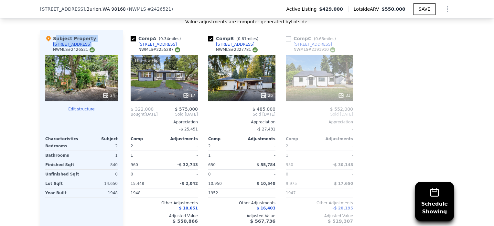
drag, startPoint x: 32, startPoint y: 31, endPoint x: 40, endPoint y: 52, distance: 23.1
click at [40, 52] on div "Schedule Showing We found 3 sales that match your search Listings provided by N…" at bounding box center [247, 59] width 494 height 361
click at [15, 80] on div "Schedule Showing We found 3 sales that match your search Listings provided by N…" at bounding box center [247, 59] width 494 height 361
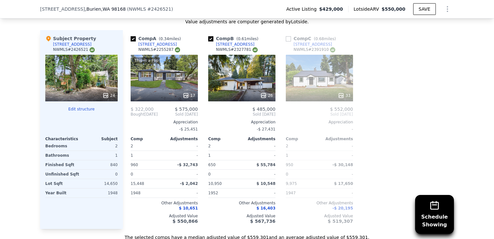
drag, startPoint x: 209, startPoint y: 40, endPoint x: 281, endPoint y: 39, distance: 71.5
click at [209, 40] on input "checkbox" at bounding box center [210, 38] width 5 height 5
checkbox input "false"
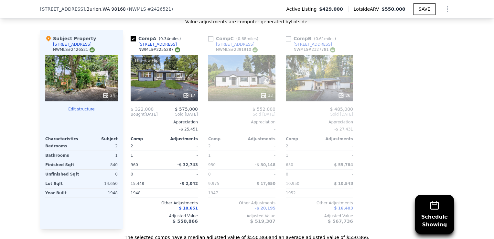
click at [295, 42] on div "Comp B ( 0.61 miles)" at bounding box center [312, 38] width 53 height 6
click at [211, 41] on input "checkbox" at bounding box center [210, 38] width 5 height 5
checkbox input "true"
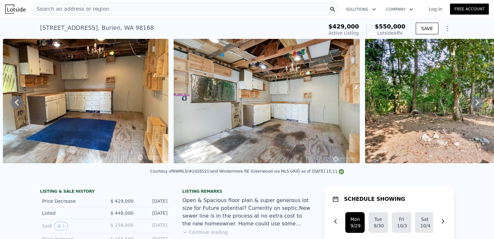
click at [19, 103] on icon at bounding box center [16, 102] width 13 height 13
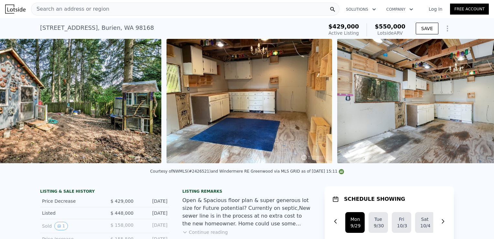
click at [19, 103] on img at bounding box center [68, 101] width 186 height 124
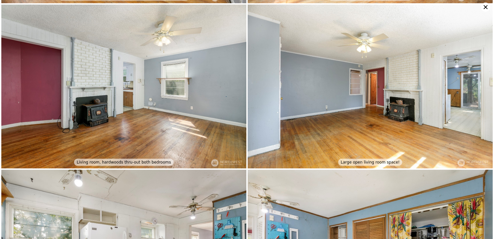
scroll to position [326, 0]
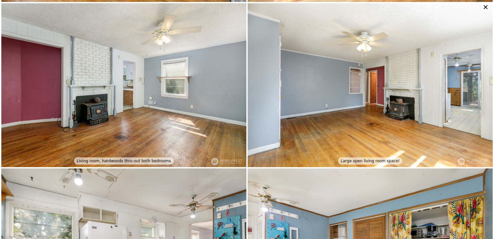
click at [464, 68] on img at bounding box center [370, 84] width 245 height 163
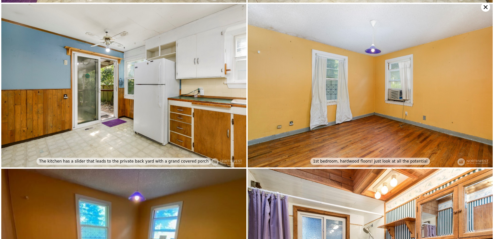
scroll to position [652, 0]
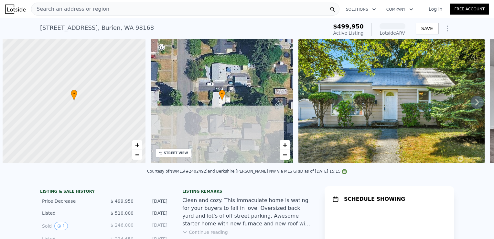
scroll to position [0, 3]
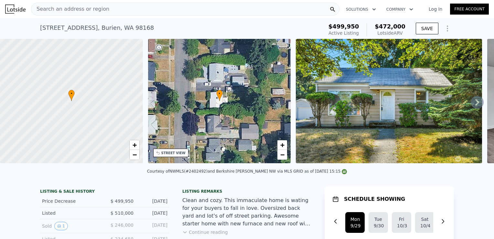
click at [471, 105] on icon at bounding box center [477, 102] width 13 height 13
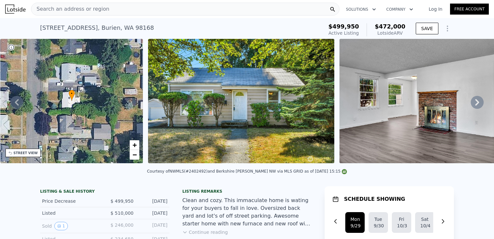
click at [471, 105] on icon at bounding box center [477, 102] width 13 height 13
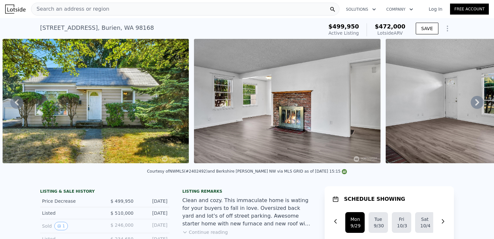
click at [471, 105] on icon at bounding box center [477, 102] width 13 height 13
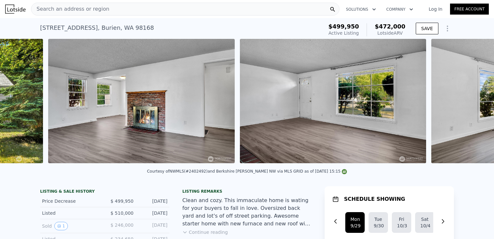
scroll to position [0, 487]
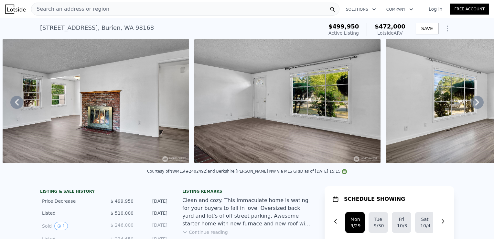
click at [471, 105] on icon at bounding box center [477, 102] width 13 height 13
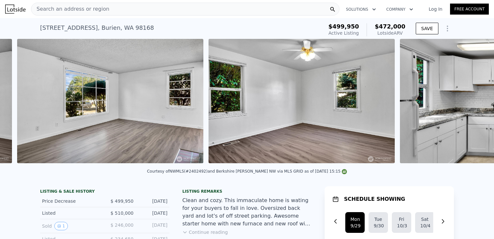
scroll to position [0, 870]
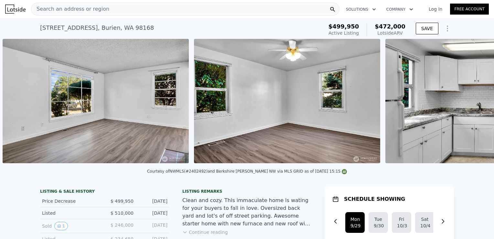
click at [469, 105] on img at bounding box center [478, 101] width 186 height 124
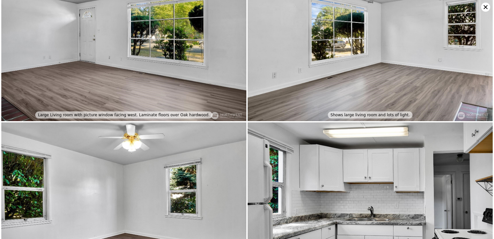
scroll to position [255, 0]
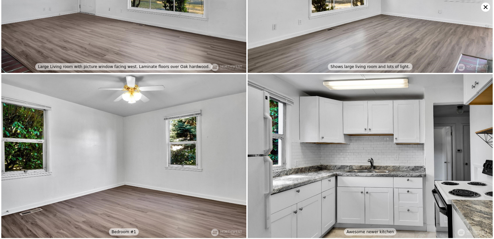
click at [484, 5] on icon at bounding box center [486, 7] width 4 height 4
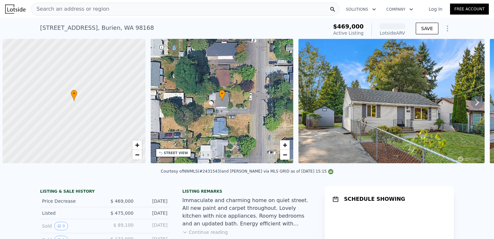
scroll to position [0, 3]
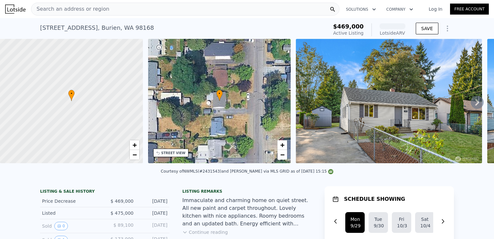
click at [475, 105] on icon at bounding box center [477, 102] width 4 height 6
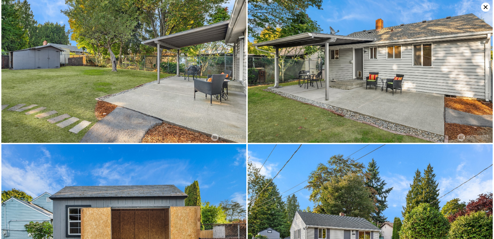
scroll to position [1304, 0]
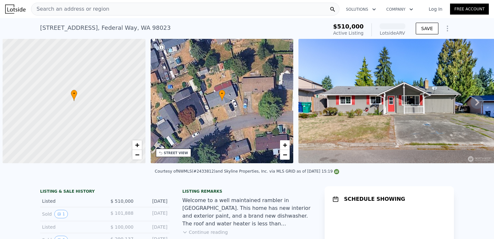
scroll to position [0, 3]
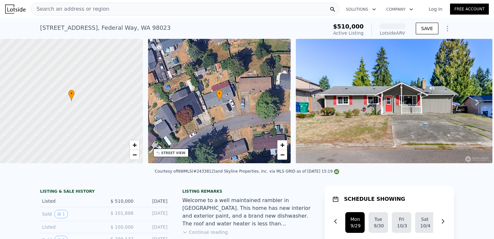
click at [474, 106] on icon at bounding box center [477, 102] width 13 height 13
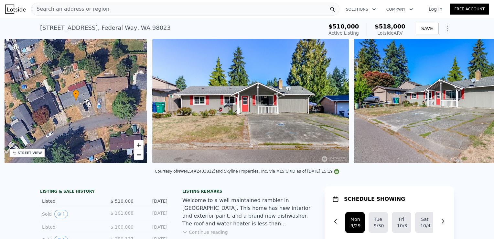
scroll to position [0, 150]
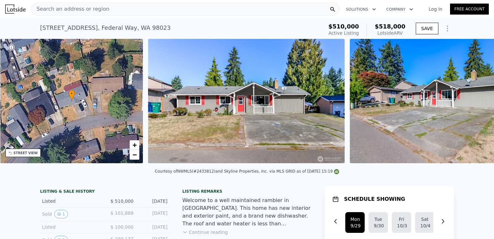
click at [474, 106] on div "• + − • + − STREET VIEW Loading... SATELLITE VIEW" at bounding box center [247, 102] width 494 height 126
click at [474, 106] on icon at bounding box center [477, 102] width 13 height 13
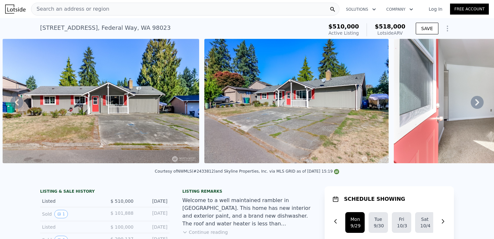
click at [474, 106] on icon at bounding box center [477, 102] width 13 height 13
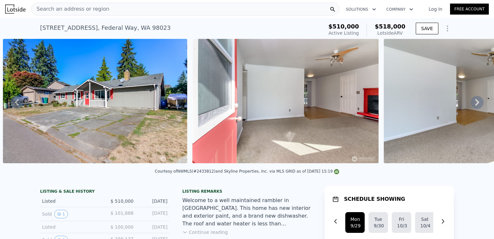
click at [474, 106] on icon at bounding box center [477, 102] width 13 height 13
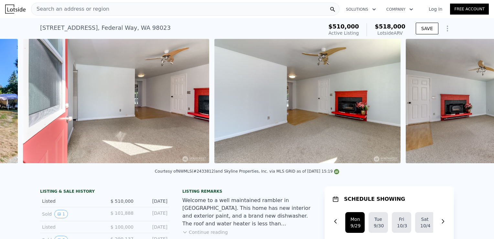
scroll to position [0, 687]
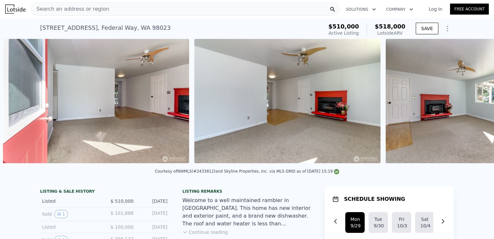
click at [474, 106] on div "• + − • + − STREET VIEW Loading... SATELLITE VIEW" at bounding box center [247, 102] width 494 height 126
click at [474, 106] on icon at bounding box center [477, 102] width 13 height 13
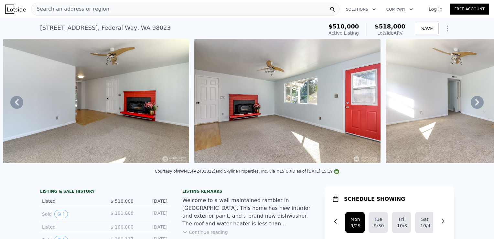
click at [474, 106] on icon at bounding box center [477, 102] width 13 height 13
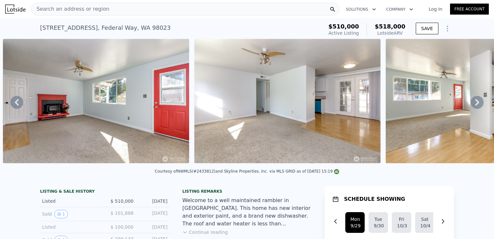
click at [474, 106] on icon at bounding box center [477, 102] width 13 height 13
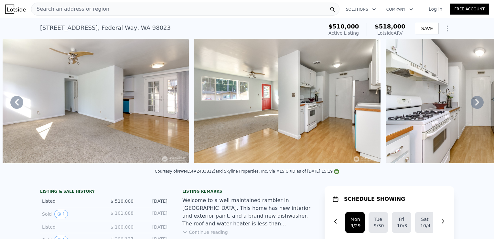
click at [474, 106] on icon at bounding box center [477, 102] width 13 height 13
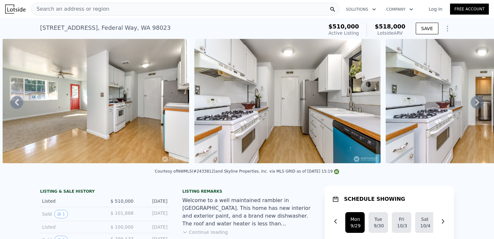
click at [474, 106] on icon at bounding box center [477, 102] width 13 height 13
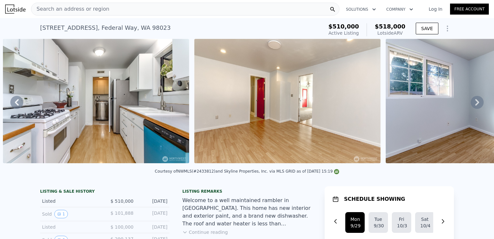
click at [474, 106] on icon at bounding box center [477, 102] width 13 height 13
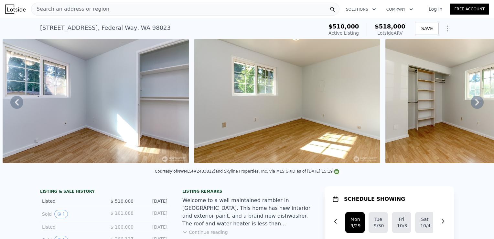
click at [474, 106] on icon at bounding box center [477, 102] width 13 height 13
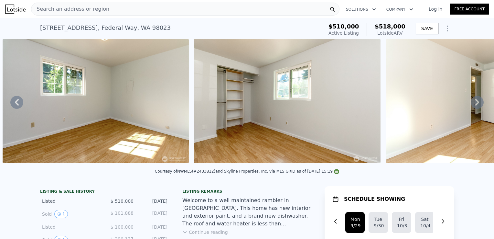
click at [474, 106] on icon at bounding box center [477, 102] width 13 height 13
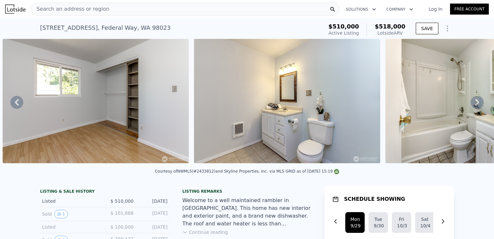
click at [474, 106] on icon at bounding box center [477, 102] width 13 height 13
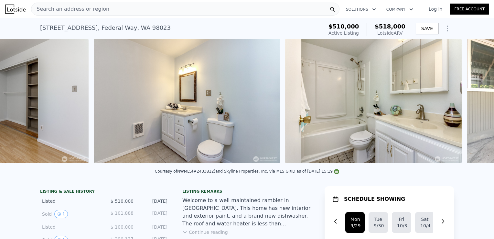
scroll to position [0, 3175]
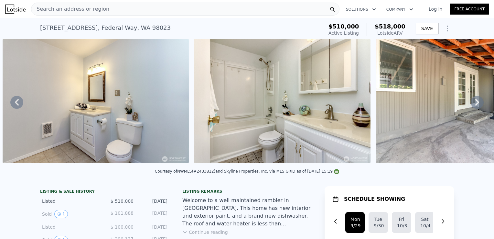
click at [474, 106] on icon at bounding box center [477, 102] width 13 height 13
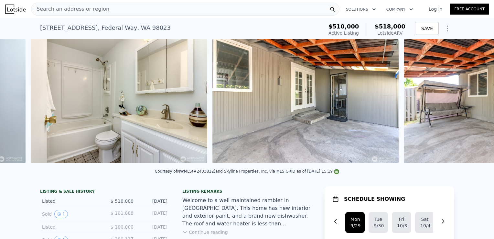
scroll to position [0, 3367]
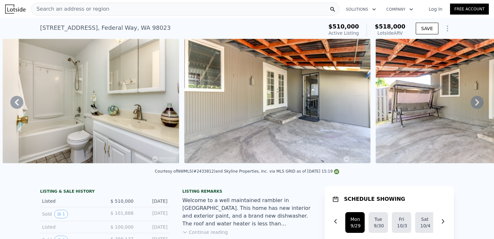
click at [474, 106] on icon at bounding box center [477, 102] width 13 height 13
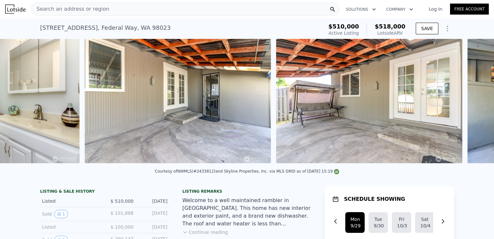
scroll to position [0, 3548]
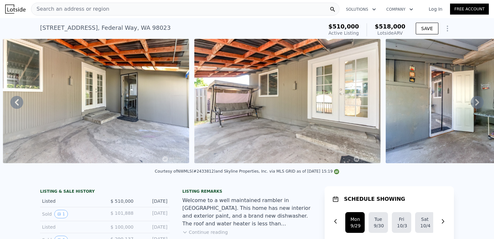
click at [474, 106] on icon at bounding box center [477, 102] width 13 height 13
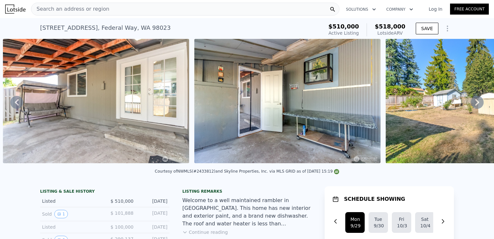
click at [474, 106] on icon at bounding box center [477, 102] width 13 height 13
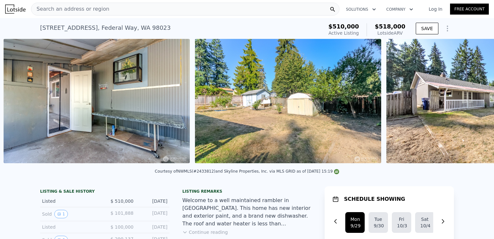
scroll to position [0, 3931]
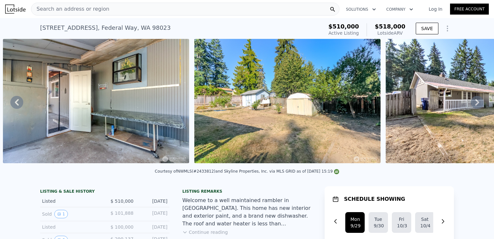
click at [474, 106] on icon at bounding box center [477, 102] width 13 height 13
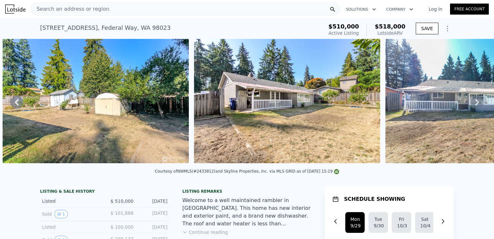
click at [474, 106] on icon at bounding box center [477, 102] width 13 height 13
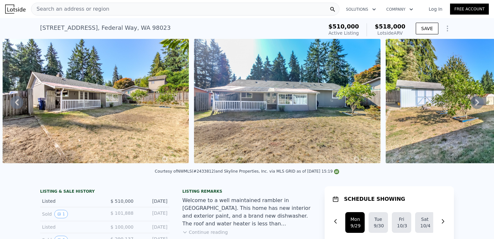
click at [474, 106] on icon at bounding box center [477, 102] width 13 height 13
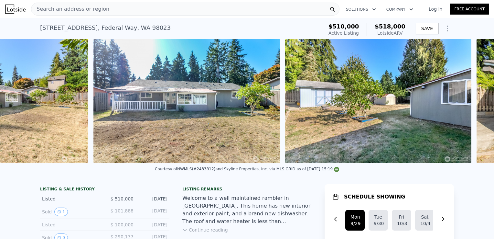
scroll to position [0, 4505]
